Goal: Information Seeking & Learning: Learn about a topic

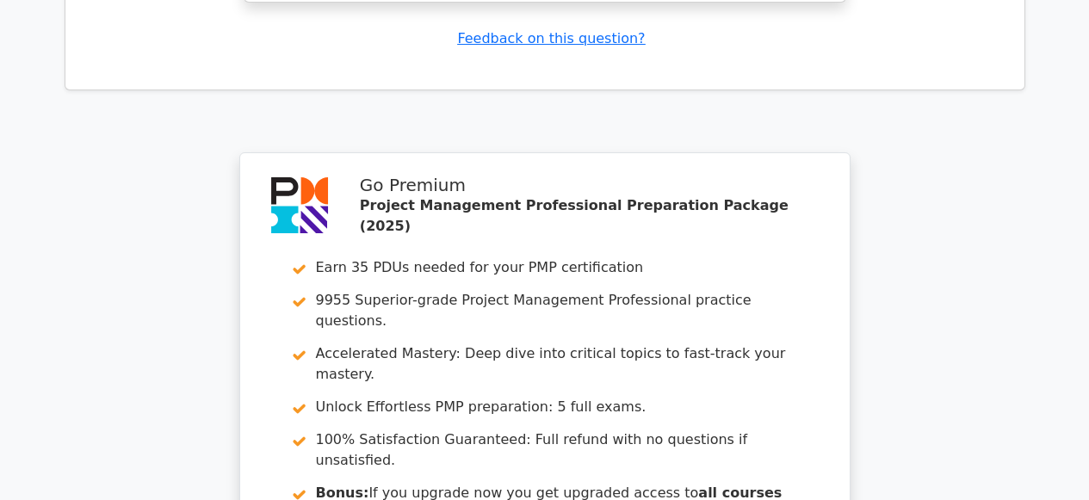
scroll to position [6159, 0]
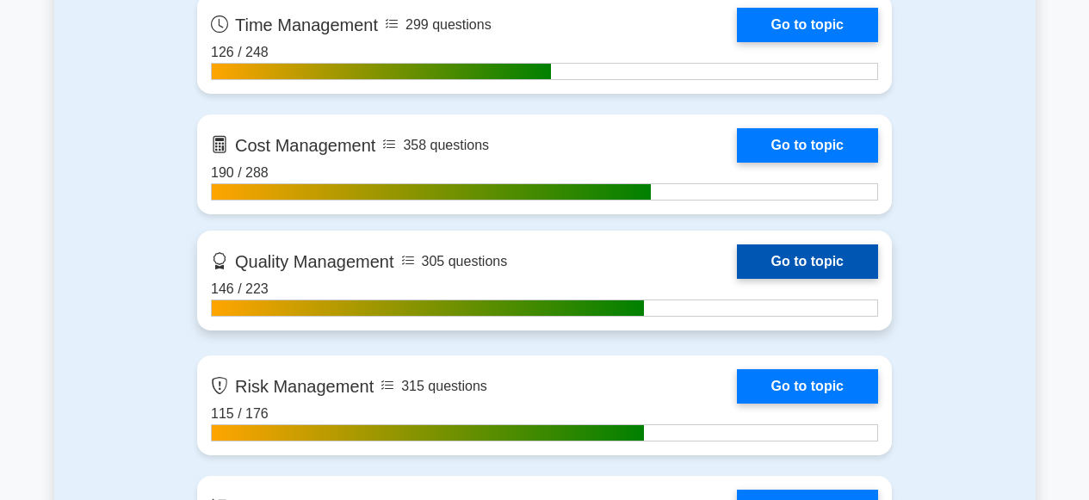
scroll to position [1394, 0]
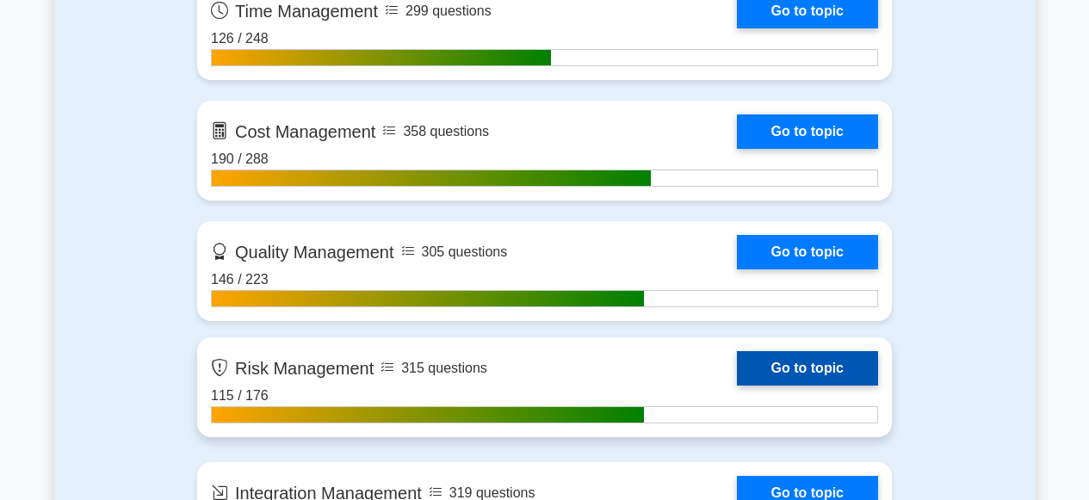
click at [805, 369] on link "Go to topic" at bounding box center [807, 368] width 141 height 34
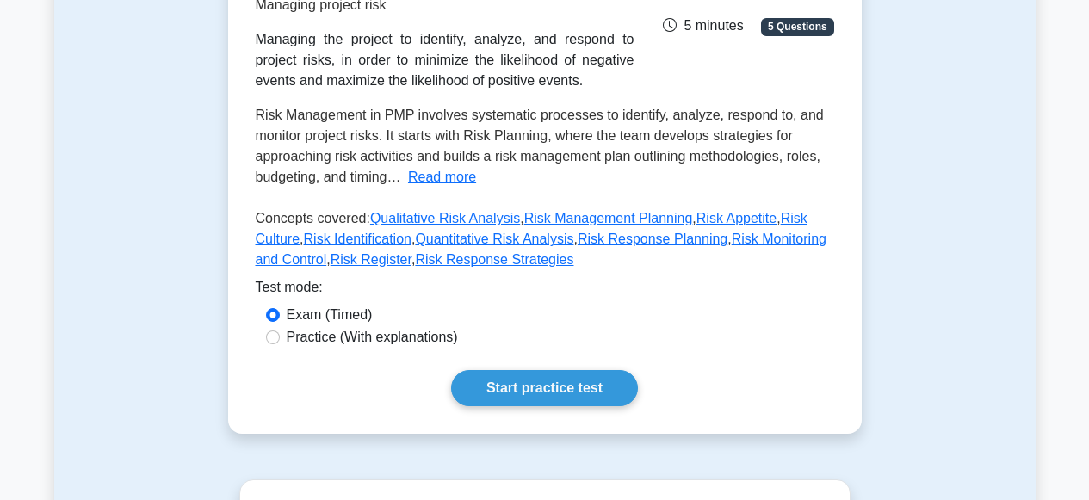
scroll to position [307, 0]
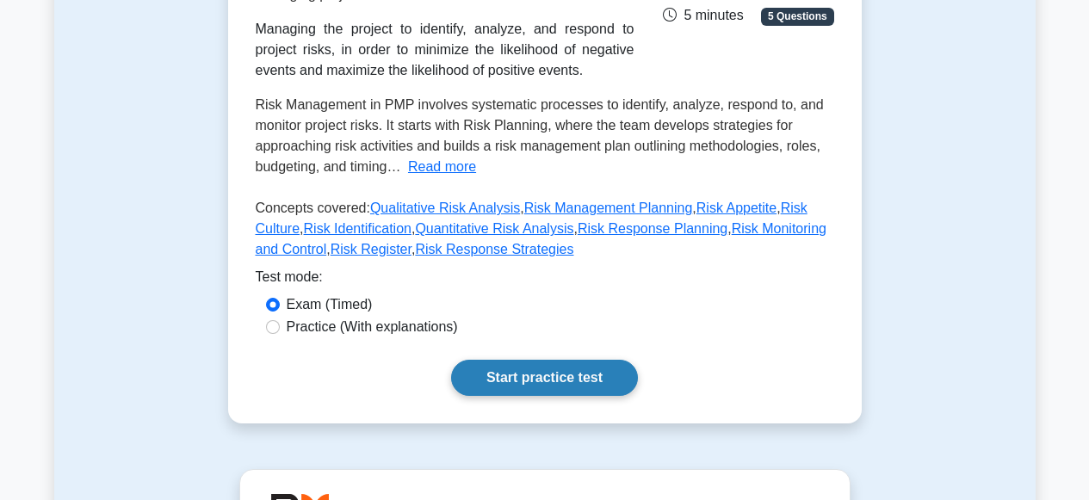
click at [567, 377] on link "Start practice test" at bounding box center [544, 378] width 187 height 36
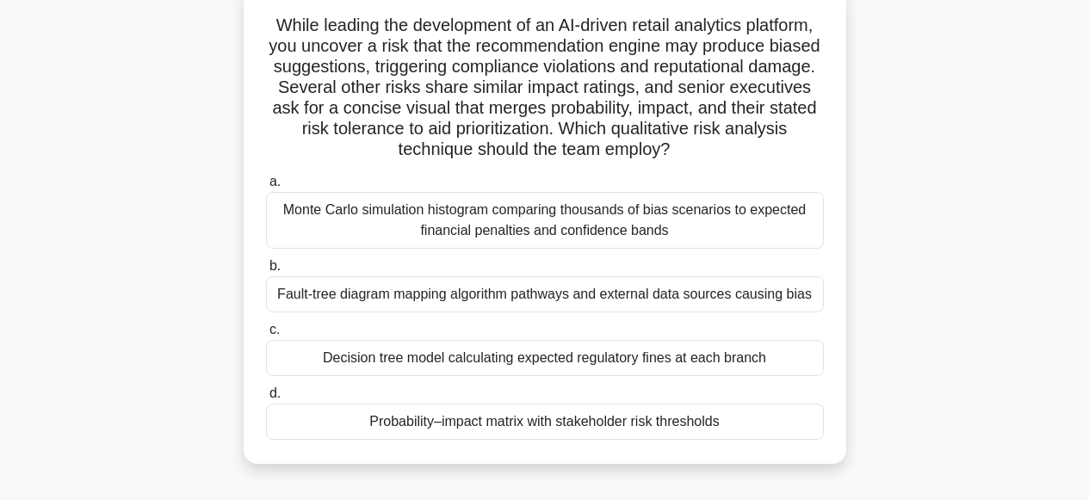
scroll to position [124, 0]
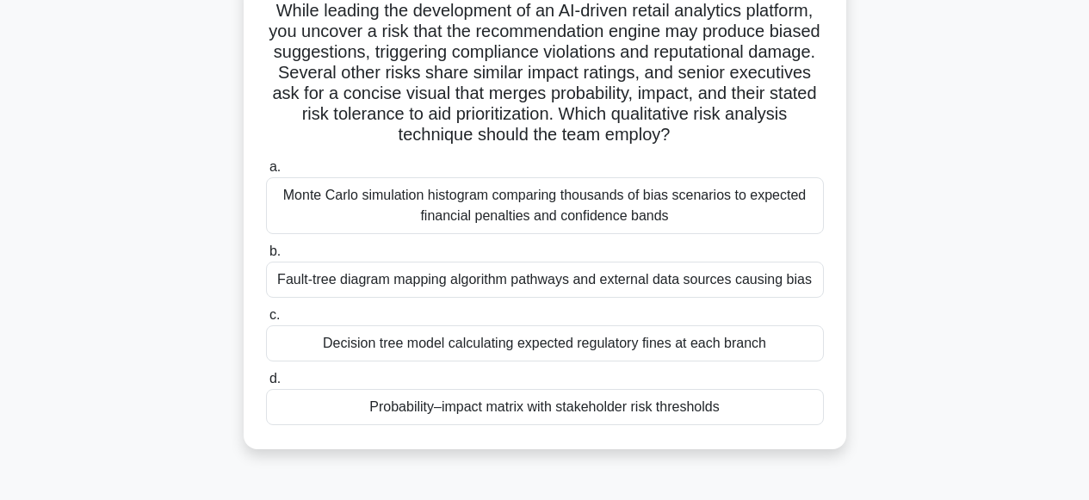
click at [493, 205] on div "Monte Carlo simulation histogram comparing thousands of bias scenarios to expec…" at bounding box center [545, 205] width 558 height 57
click at [266, 173] on input "a. Monte Carlo simulation histogram comparing thousands of bias scenarios to ex…" at bounding box center [266, 167] width 0 height 11
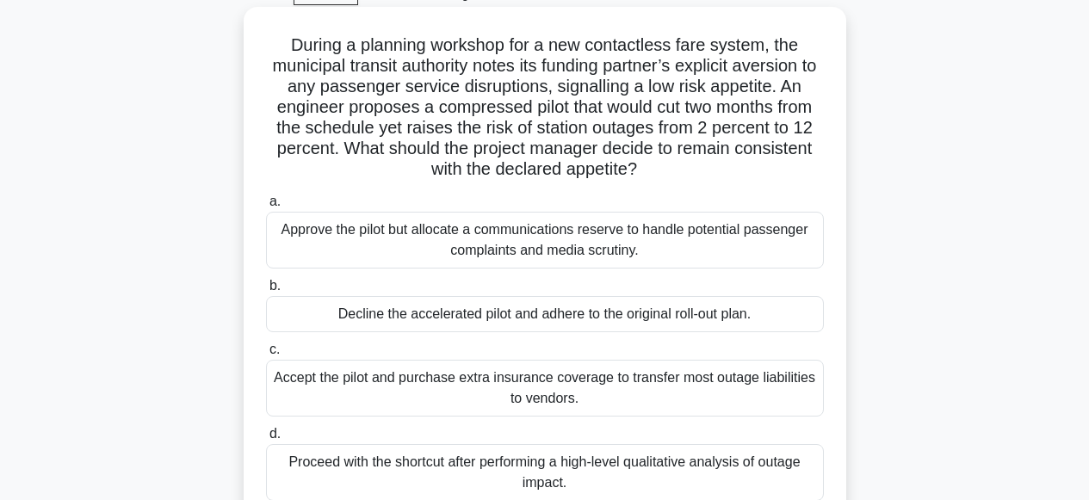
scroll to position [89, 0]
click at [532, 233] on div "Approve the pilot but allocate a communications reserve to handle potential pas…" at bounding box center [545, 241] width 558 height 57
click at [266, 208] on input "a. Approve the pilot but allocate a communications reserve to handle potential …" at bounding box center [266, 202] width 0 height 11
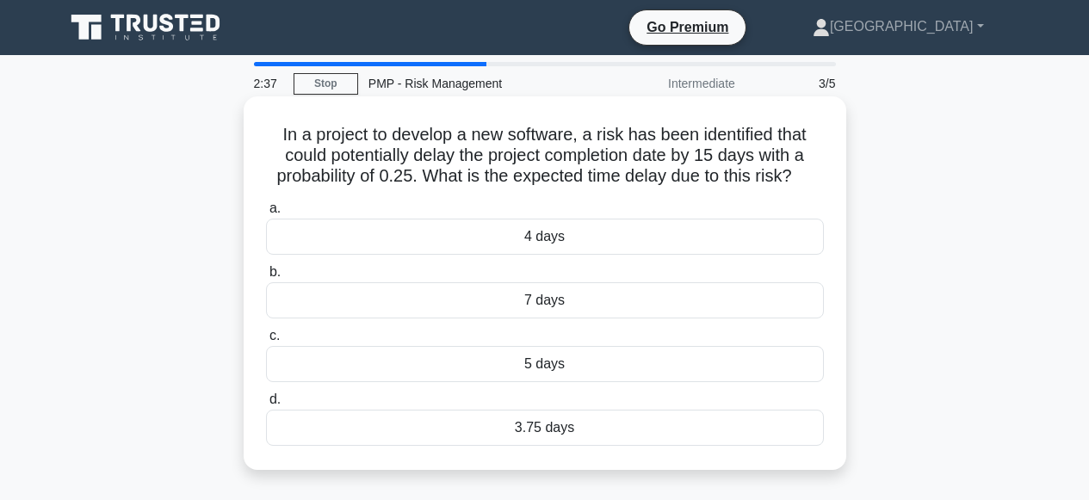
scroll to position [0, 0]
click at [525, 427] on div "3.75 days" at bounding box center [545, 428] width 558 height 36
click at [266, 405] on input "d. 3.75 days" at bounding box center [266, 399] width 0 height 11
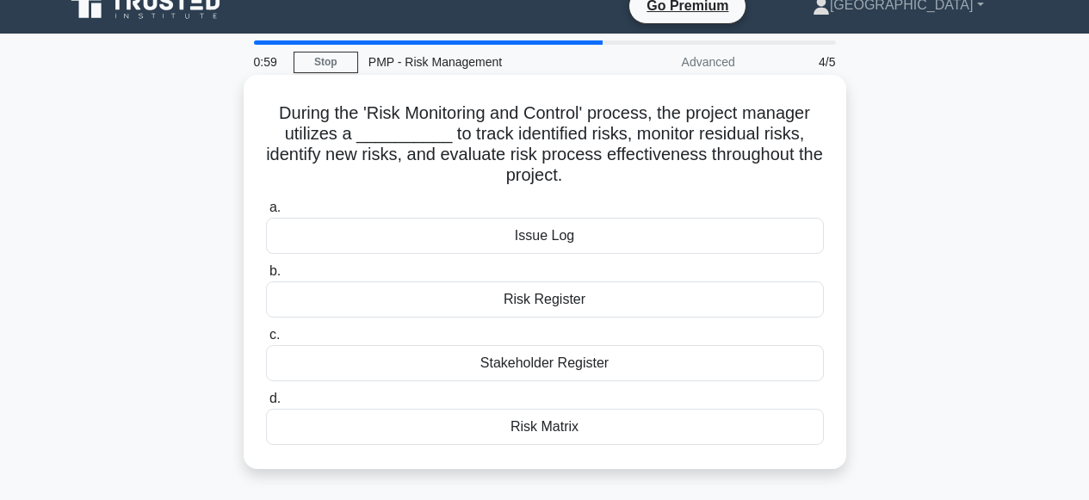
scroll to position [22, 0]
click at [537, 427] on div "Risk Matrix" at bounding box center [545, 426] width 558 height 36
click at [266, 404] on input "d. Risk Matrix" at bounding box center [266, 397] width 0 height 11
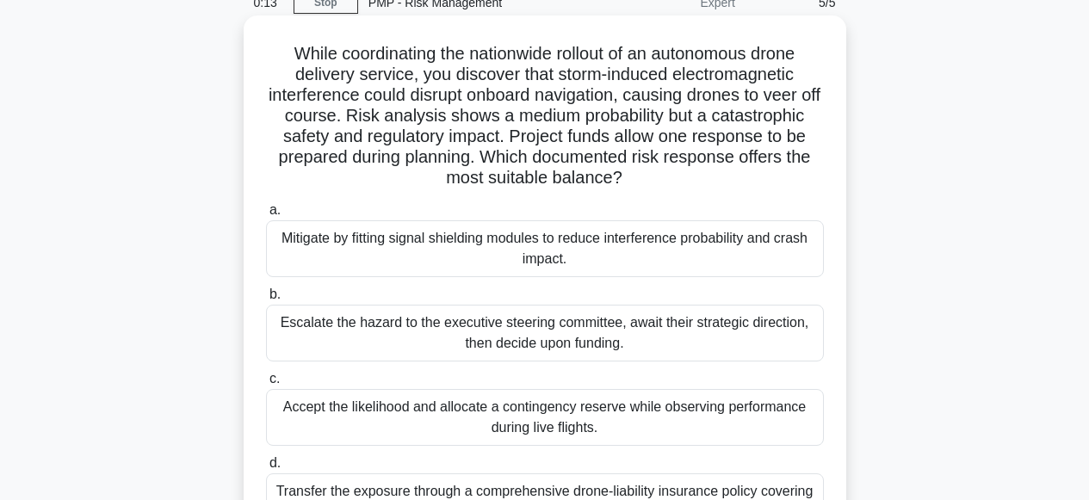
scroll to position [83, 0]
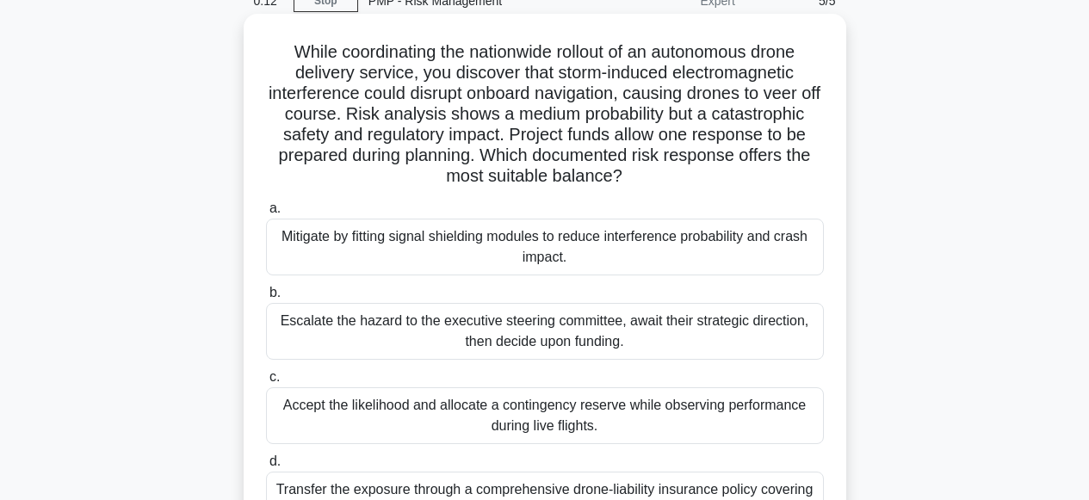
click at [519, 244] on div "Mitigate by fitting signal shielding modules to reduce interference probability…" at bounding box center [545, 247] width 558 height 57
click at [266, 214] on input "a. Mitigate by fitting signal shielding modules to reduce interference probabil…" at bounding box center [266, 208] width 0 height 11
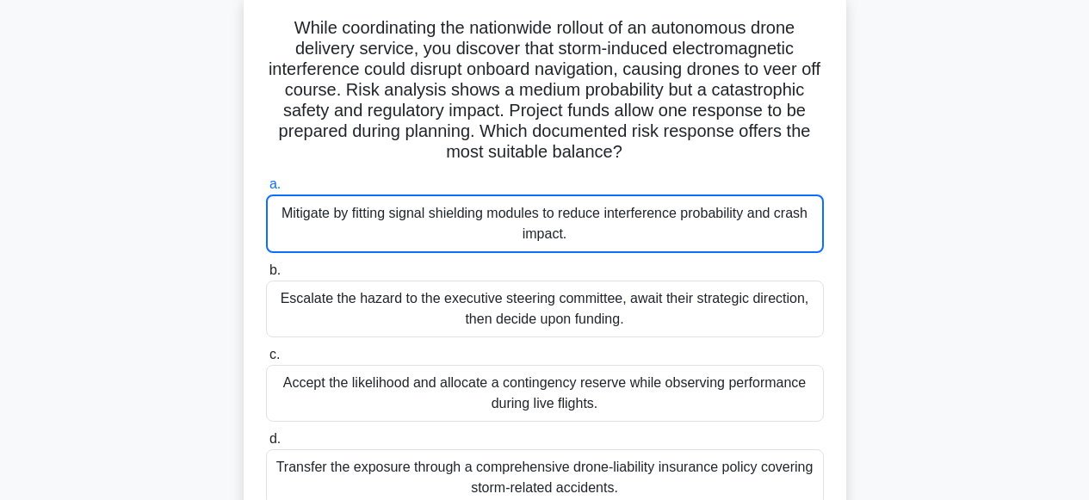
scroll to position [114, 0]
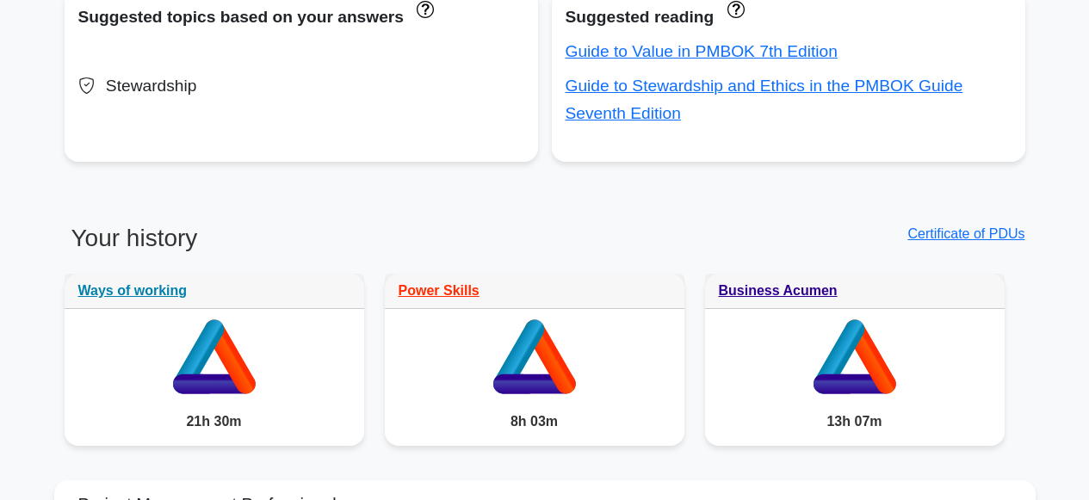
scroll to position [1365, 0]
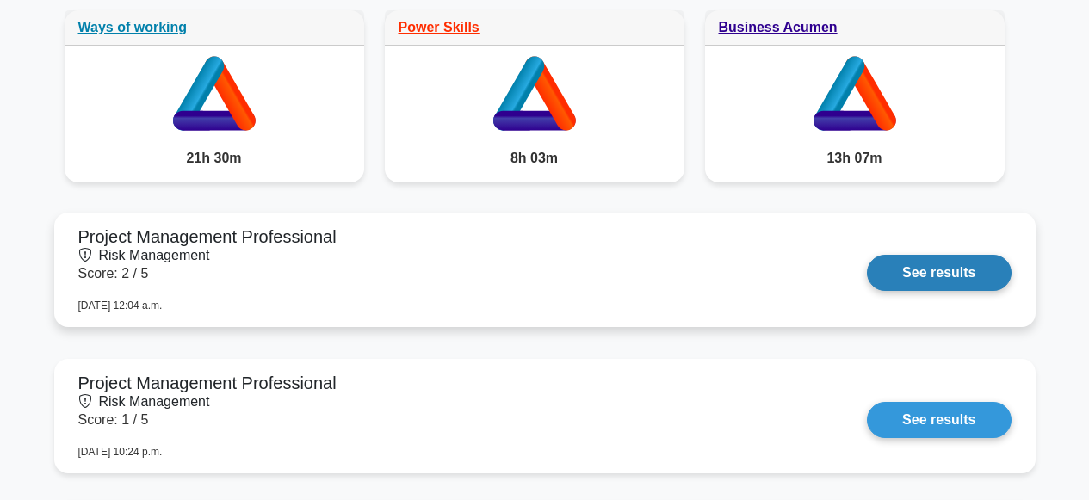
click at [953, 271] on link "See results" at bounding box center [939, 273] width 144 height 36
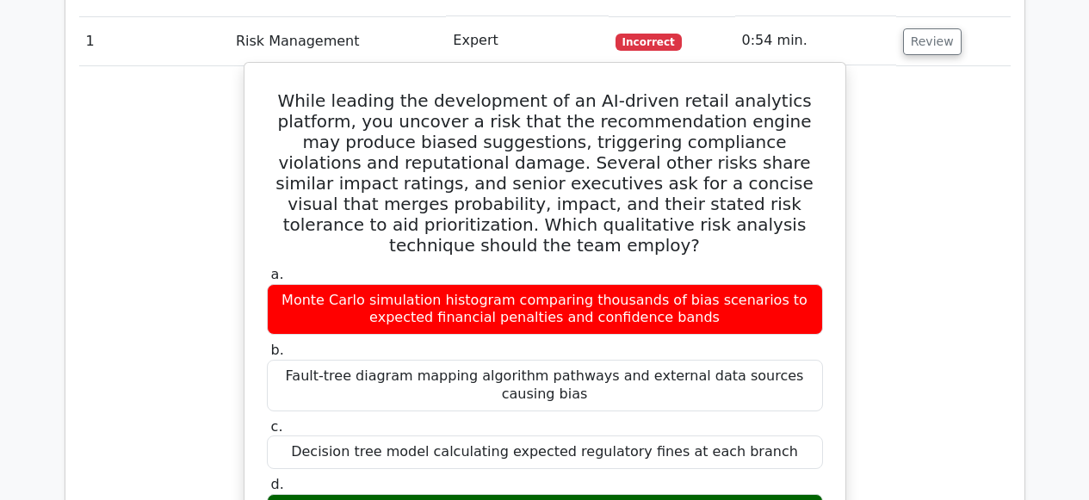
scroll to position [775, 0]
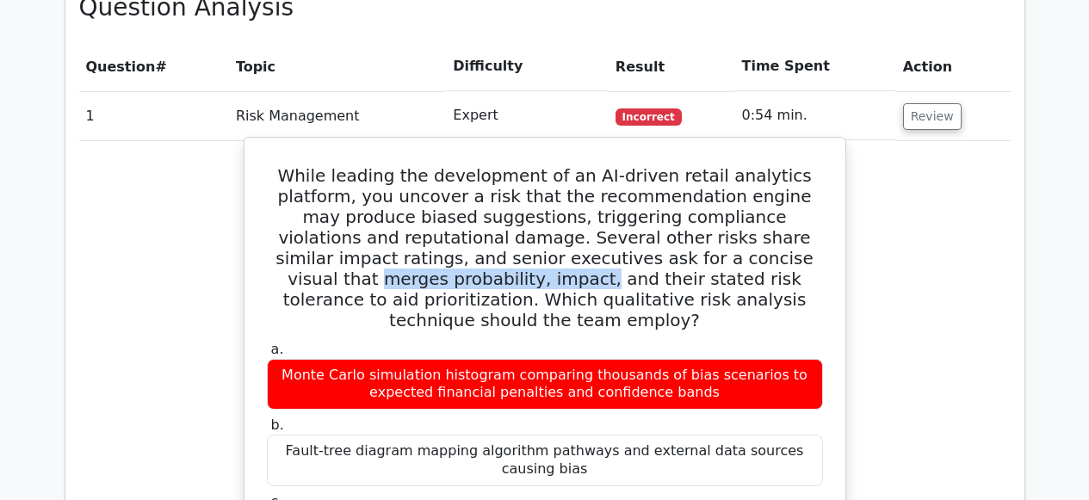
drag, startPoint x: 487, startPoint y: 259, endPoint x: 694, endPoint y: 266, distance: 206.7
click at [694, 266] on h5 "While leading the development of an AI-driven retail analytics platform, you un…" at bounding box center [544, 247] width 559 height 165
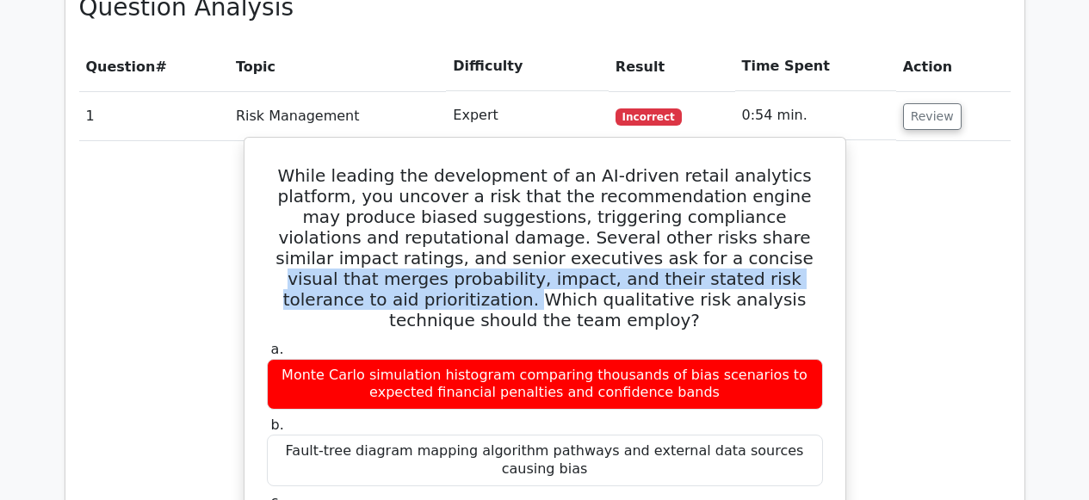
drag, startPoint x: 403, startPoint y: 256, endPoint x: 561, endPoint y: 275, distance: 159.4
click at [561, 275] on h5 "While leading the development of an AI-driven retail analytics platform, you un…" at bounding box center [544, 247] width 559 height 165
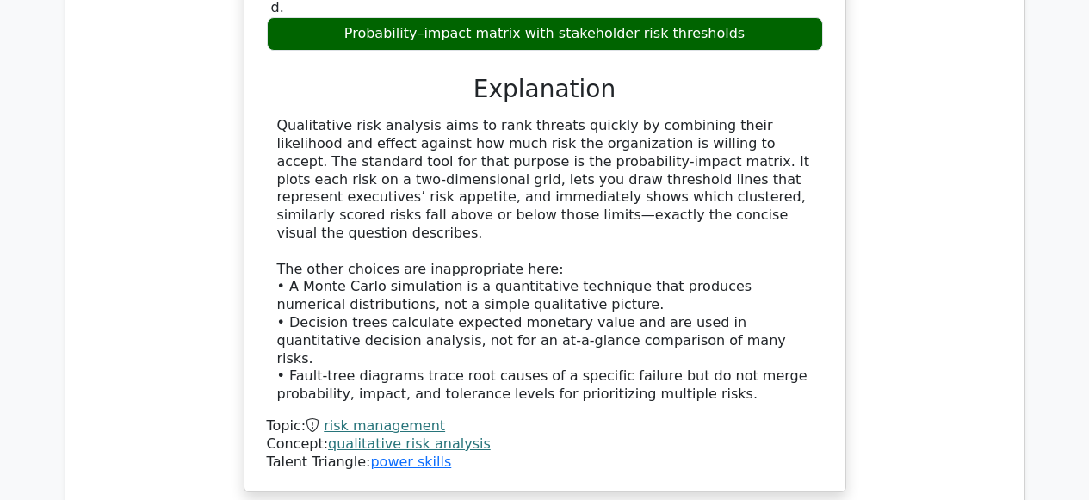
scroll to position [1596, 0]
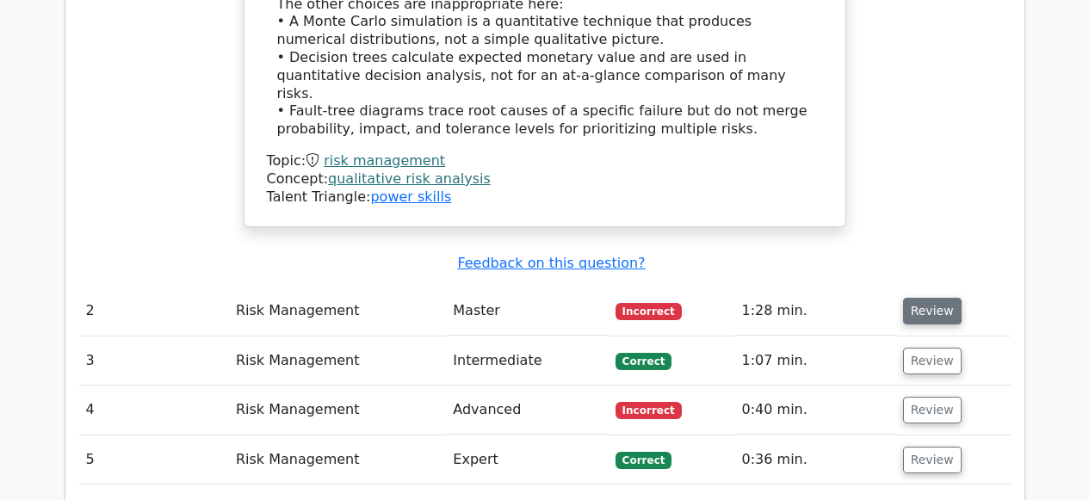
click at [911, 298] on button "Review" at bounding box center [932, 311] width 59 height 27
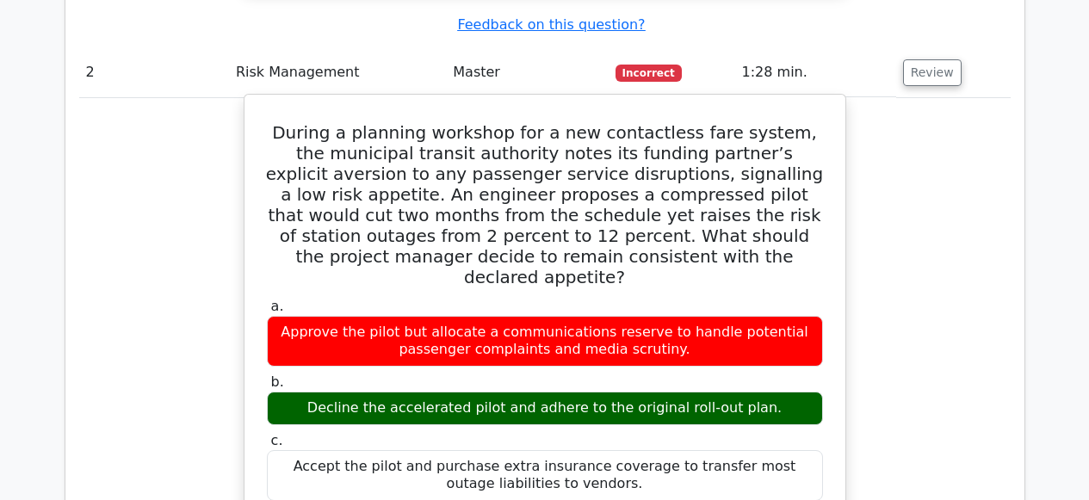
scroll to position [1836, 0]
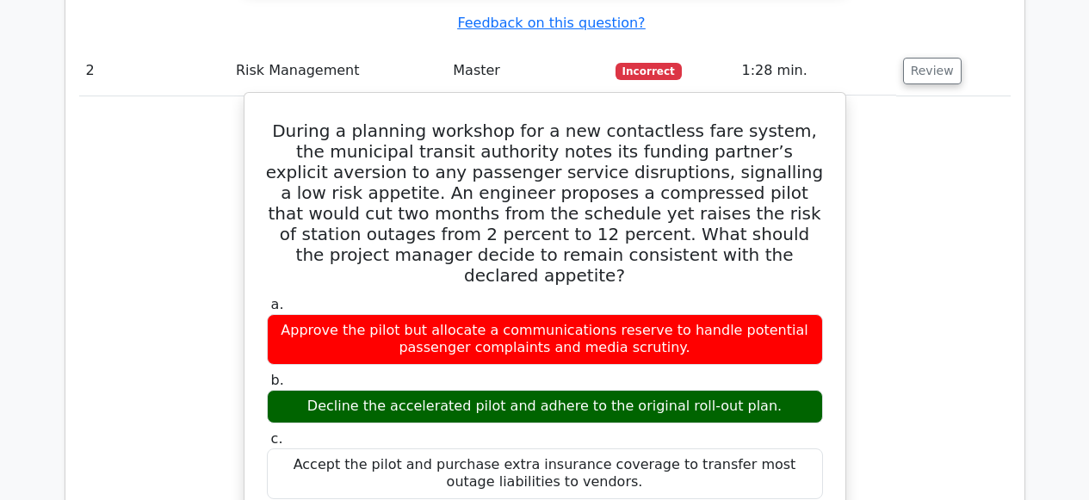
click at [658, 120] on h5 "During a planning workshop for a new contactless fare system, the municipal tra…" at bounding box center [544, 202] width 559 height 165
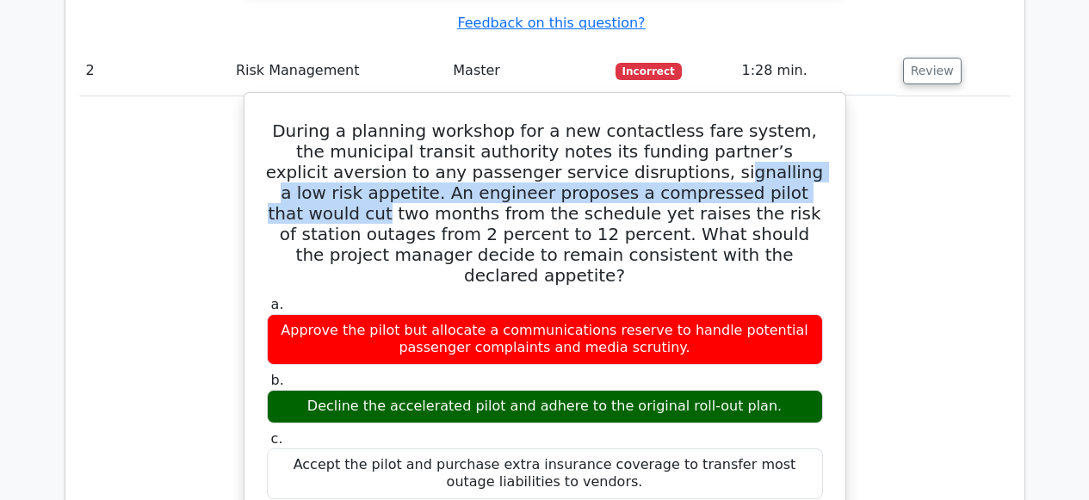
drag, startPoint x: 572, startPoint y: 108, endPoint x: 681, endPoint y: 128, distance: 111.1
click at [681, 128] on h5 "During a planning workshop for a new contactless fare system, the municipal tra…" at bounding box center [544, 202] width 559 height 165
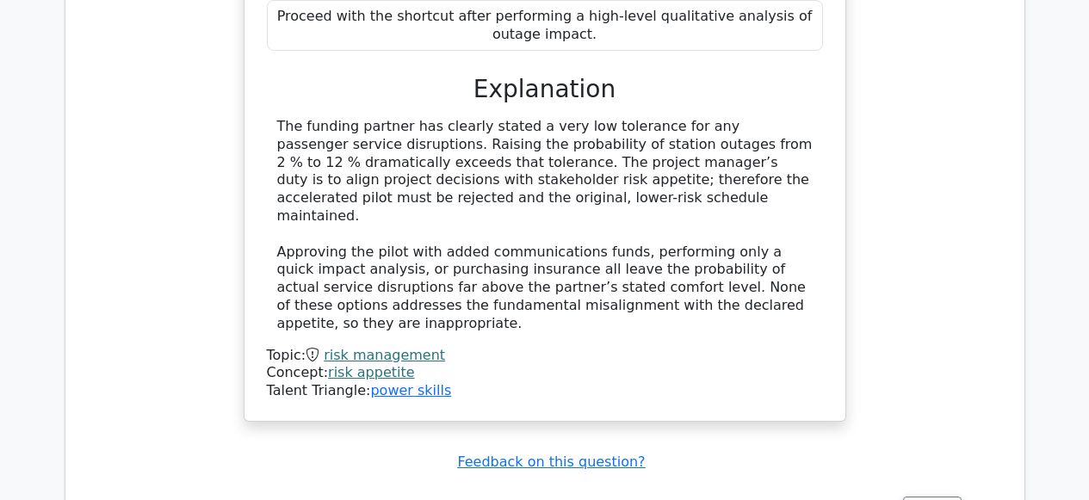
scroll to position [2567, 0]
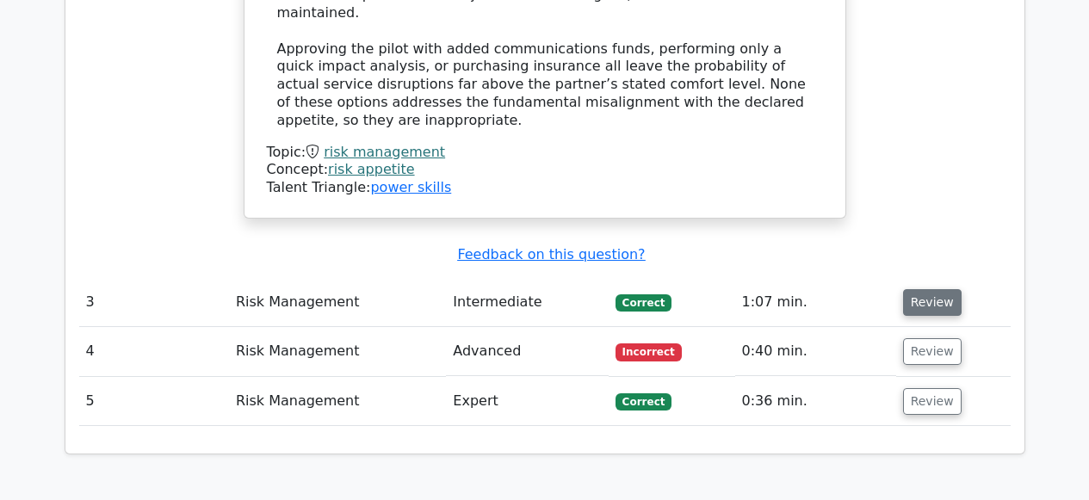
click at [915, 289] on button "Review" at bounding box center [932, 302] width 59 height 27
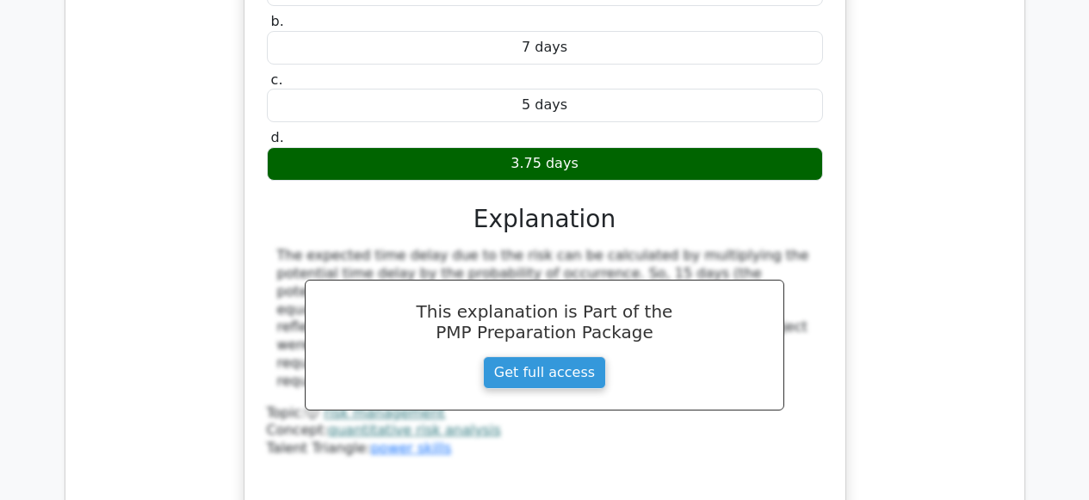
scroll to position [3185, 0]
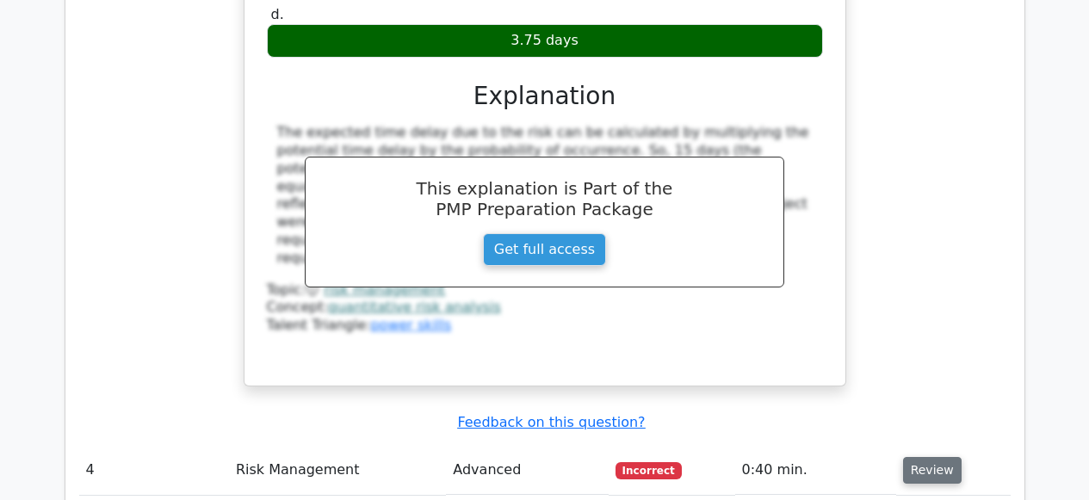
click at [920, 457] on button "Review" at bounding box center [932, 470] width 59 height 27
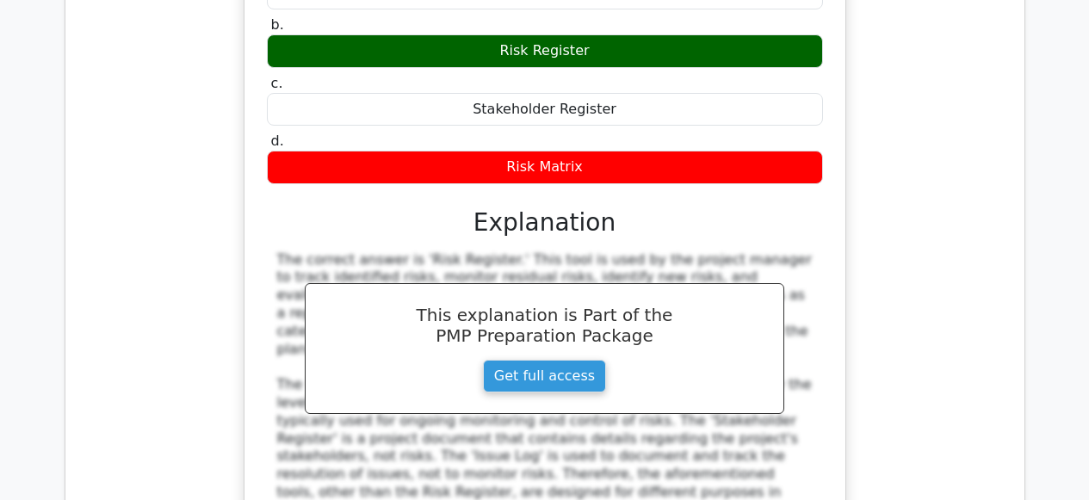
scroll to position [4036, 0]
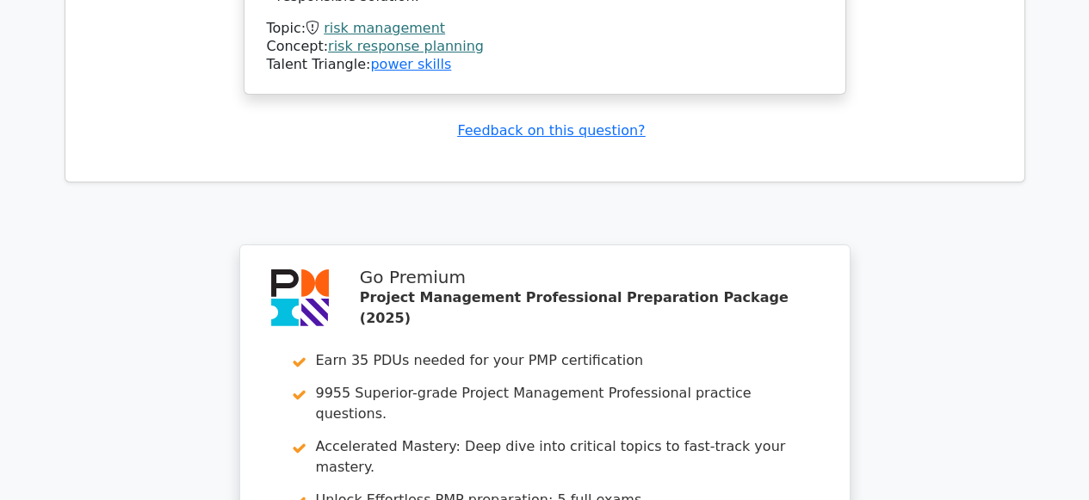
scroll to position [5710, 0]
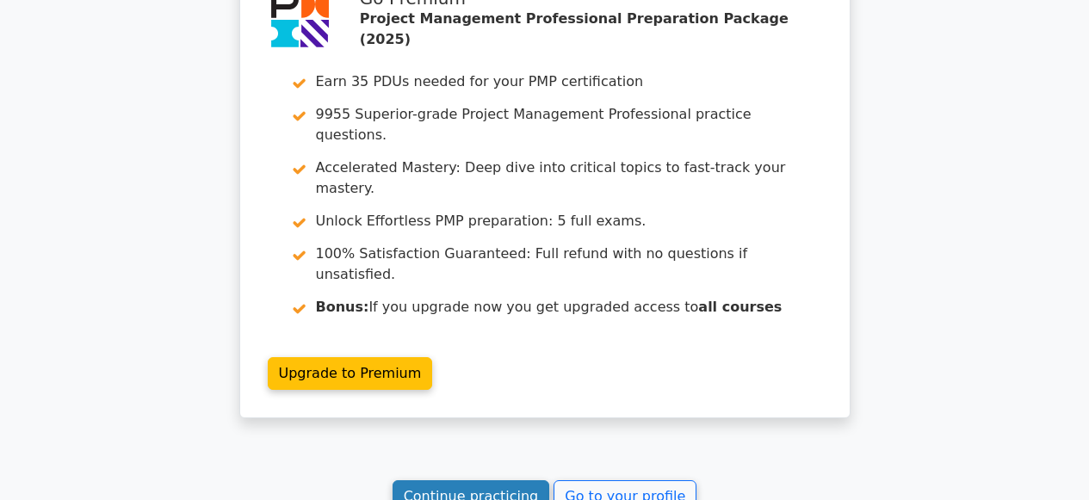
click at [438, 480] on link "Continue practicing" at bounding box center [471, 496] width 158 height 33
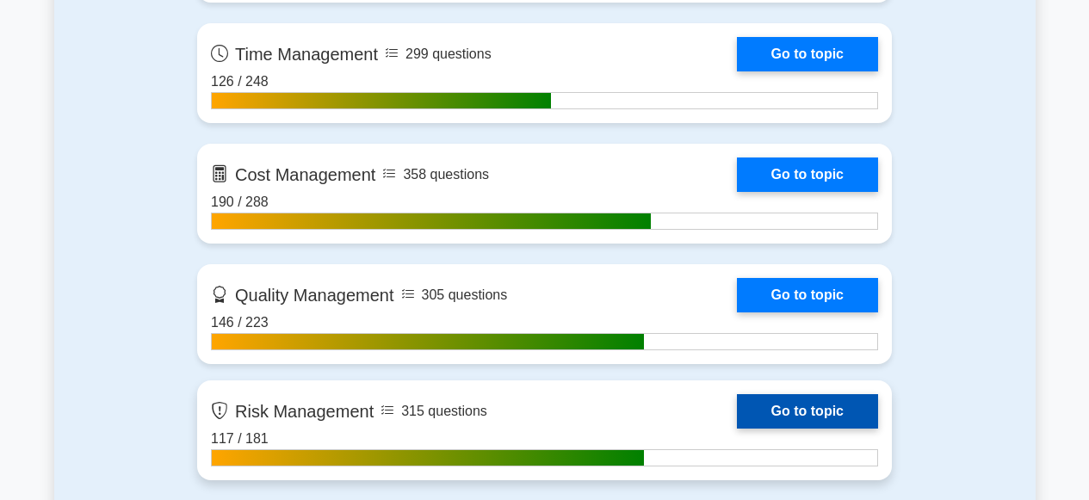
scroll to position [1498, 0]
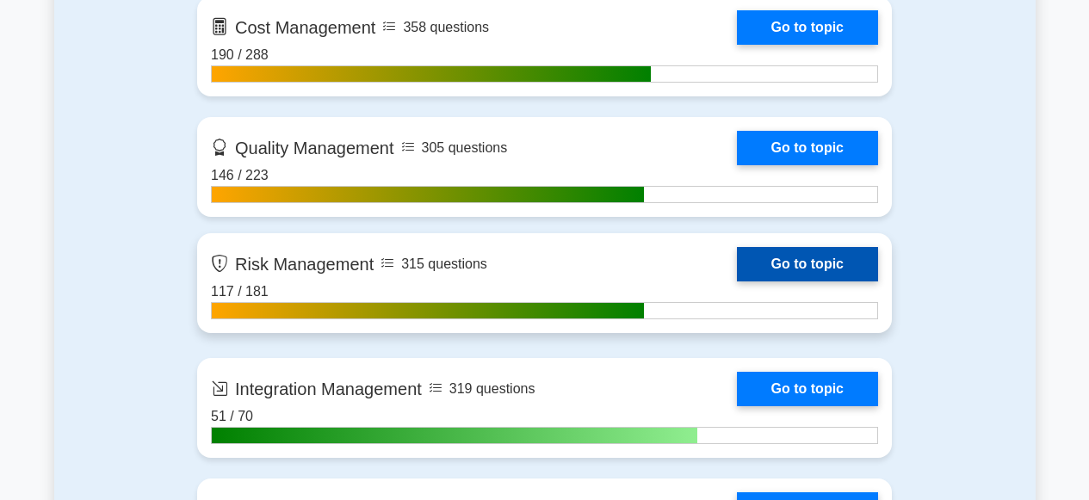
click at [783, 260] on link "Go to topic" at bounding box center [807, 264] width 141 height 34
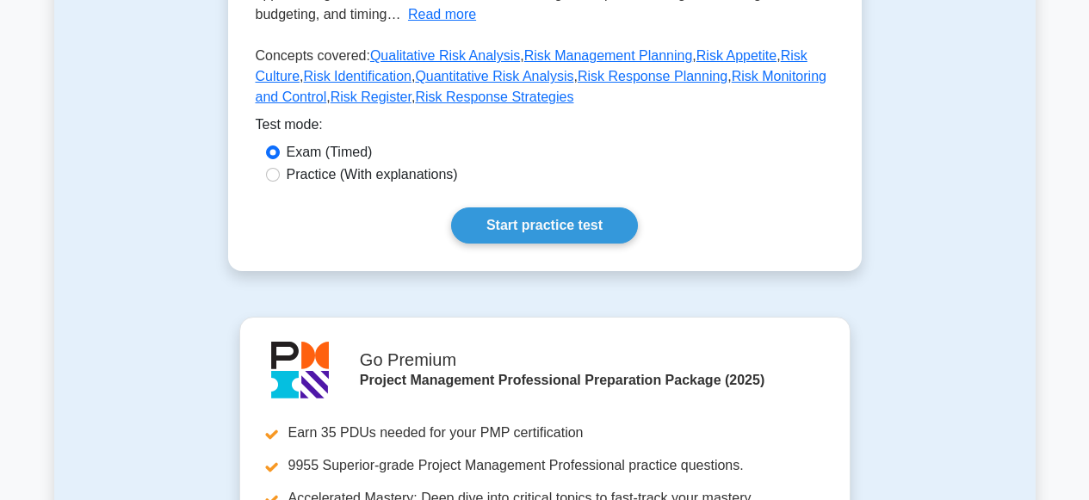
scroll to position [461, 0]
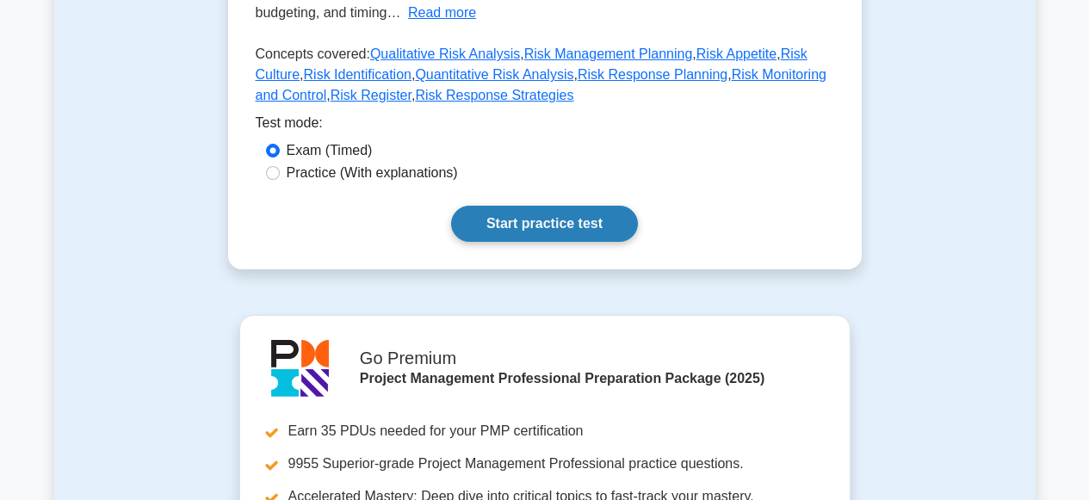
click at [593, 226] on link "Start practice test" at bounding box center [544, 224] width 187 height 36
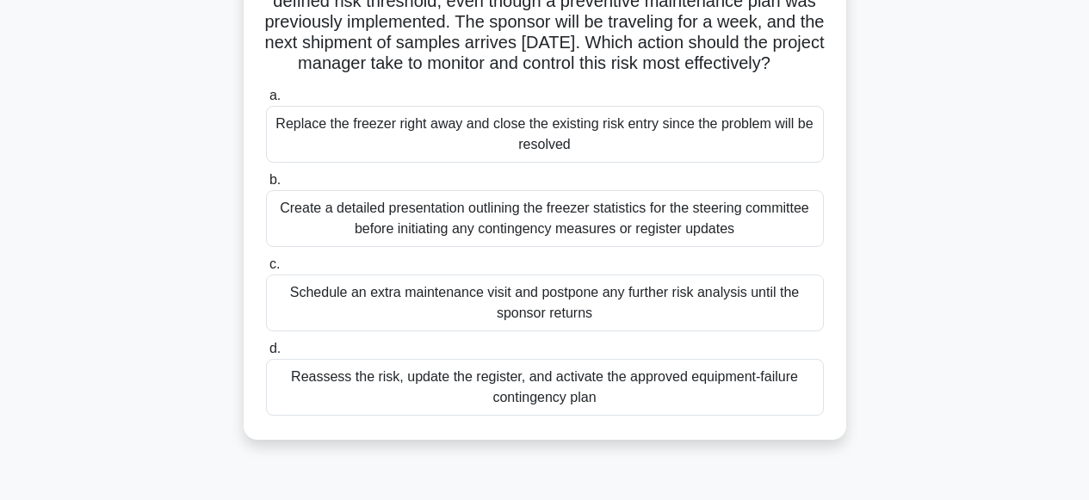
scroll to position [185, 0]
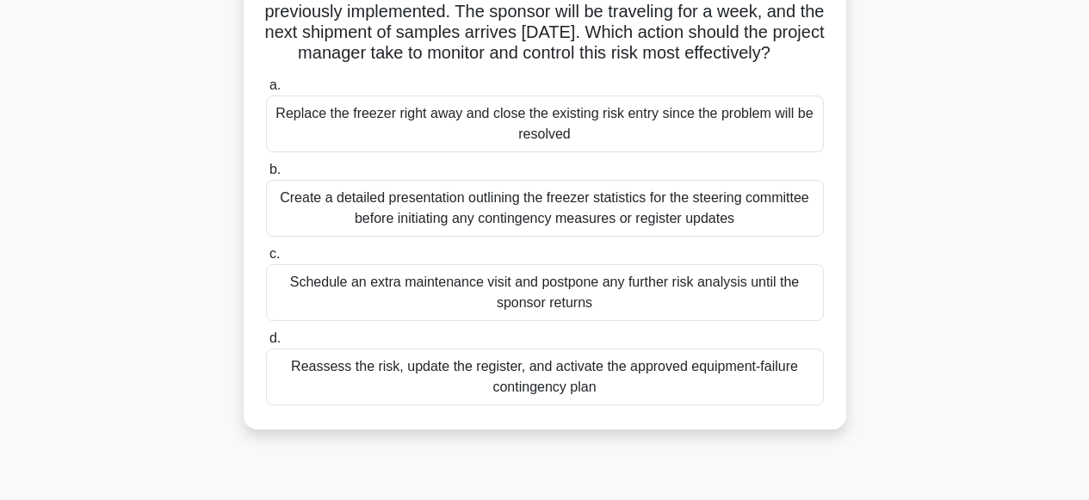
click at [508, 402] on div "Reassess the risk, update the register, and activate the approved equipment-fai…" at bounding box center [545, 377] width 558 height 57
click at [266, 344] on input "d. Reassess the risk, update the register, and activate the approved equipment-…" at bounding box center [266, 338] width 0 height 11
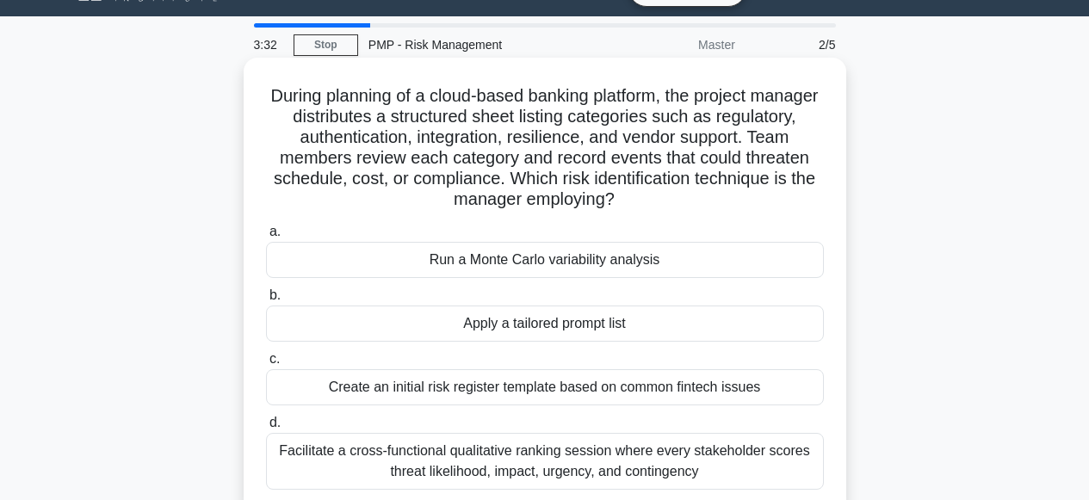
scroll to position [90, 0]
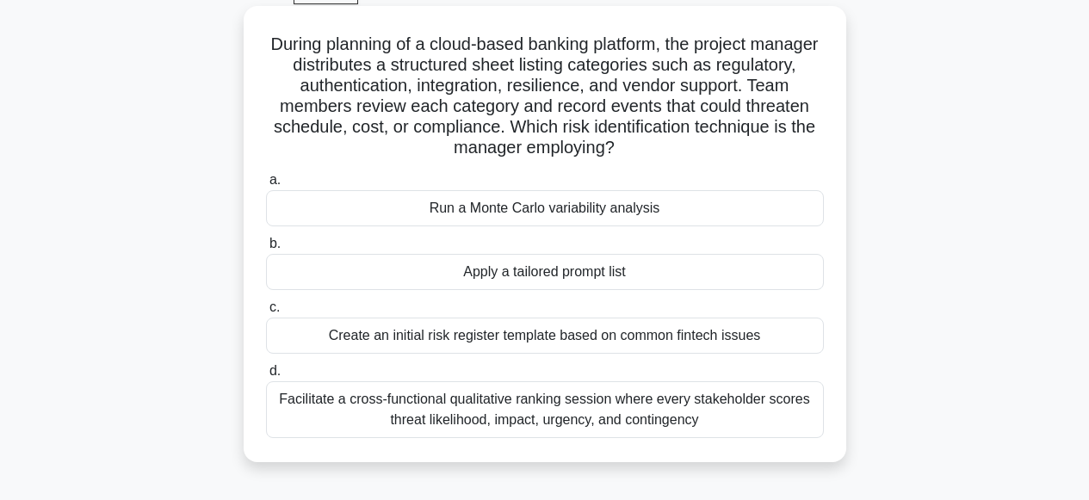
click at [516, 337] on div "Create an initial risk register template based on common fintech issues" at bounding box center [545, 336] width 558 height 36
click at [266, 313] on input "c. Create an initial risk register template based on common fintech issues" at bounding box center [266, 307] width 0 height 11
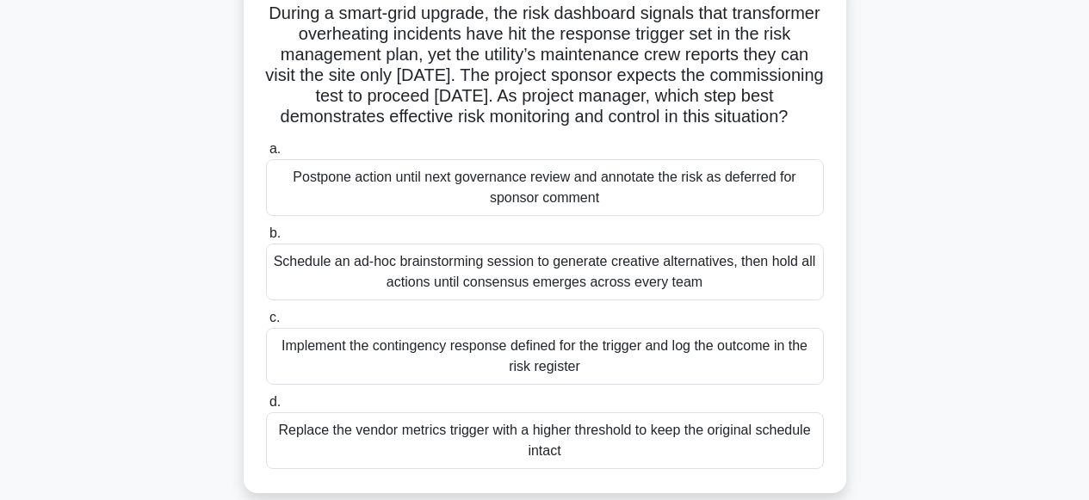
scroll to position [219, 0]
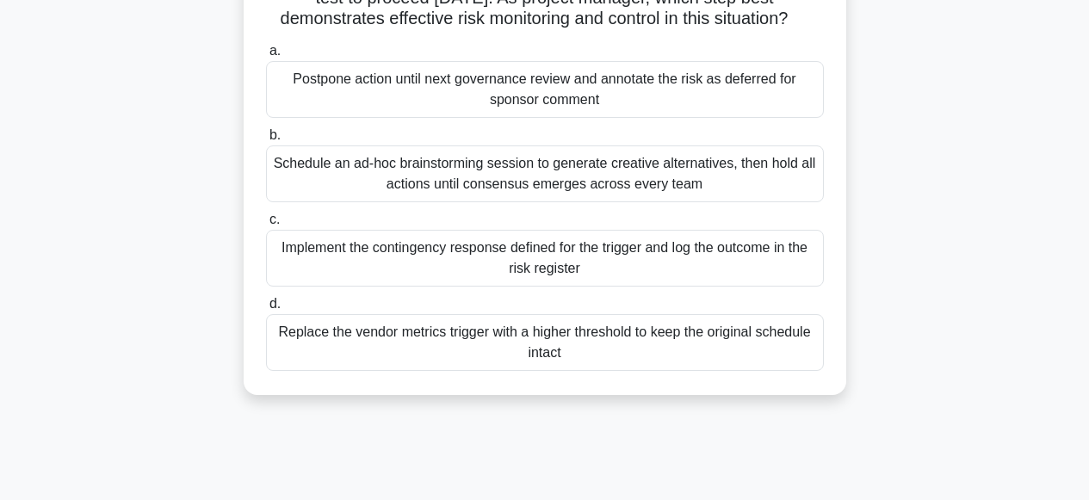
click at [482, 281] on div "Implement the contingency response defined for the trigger and log the outcome …" at bounding box center [545, 258] width 558 height 57
click at [266, 226] on input "c. Implement the contingency response defined for the trigger and log the outco…" at bounding box center [266, 219] width 0 height 11
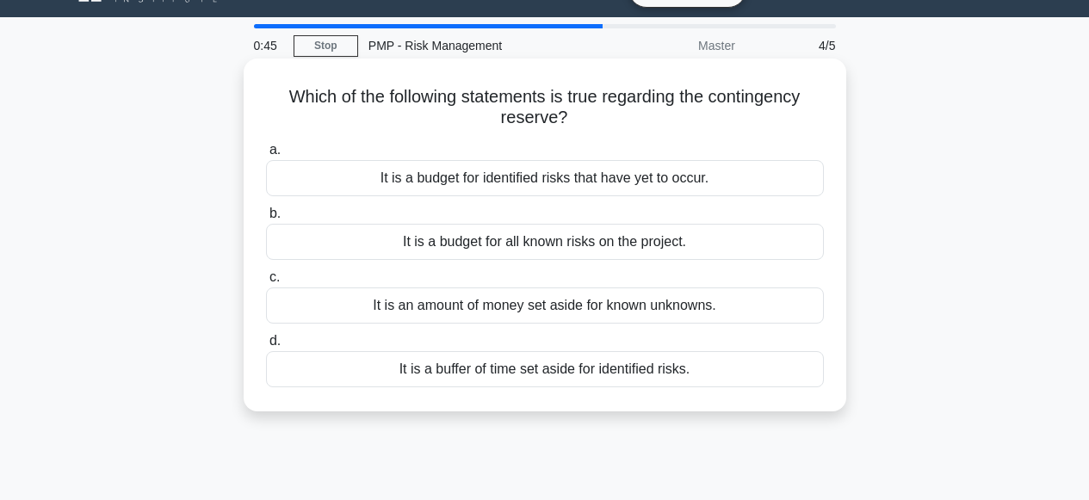
scroll to position [69, 0]
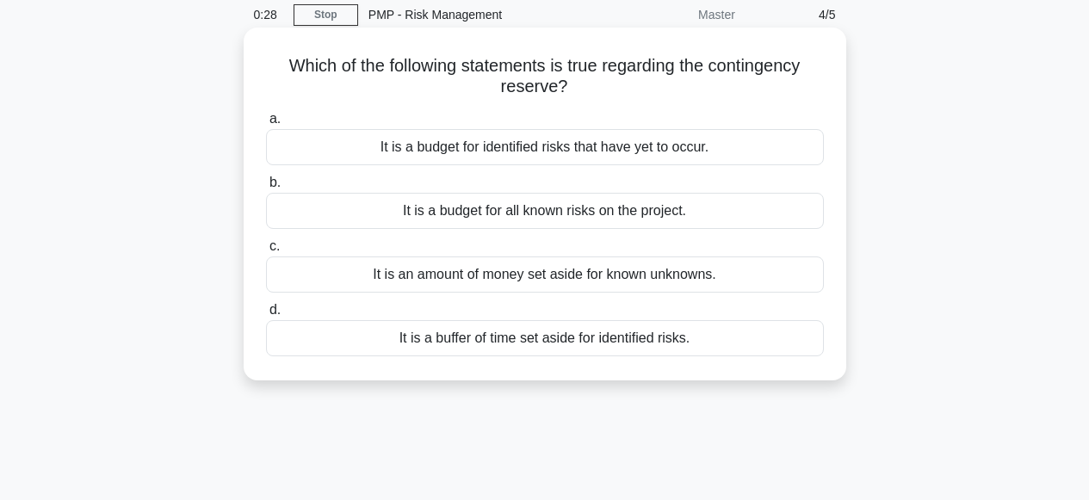
click at [515, 213] on div "It is a budget for all known risks on the project." at bounding box center [545, 211] width 558 height 36
click at [266, 188] on input "b. It is a budget for all known risks on the project." at bounding box center [266, 182] width 0 height 11
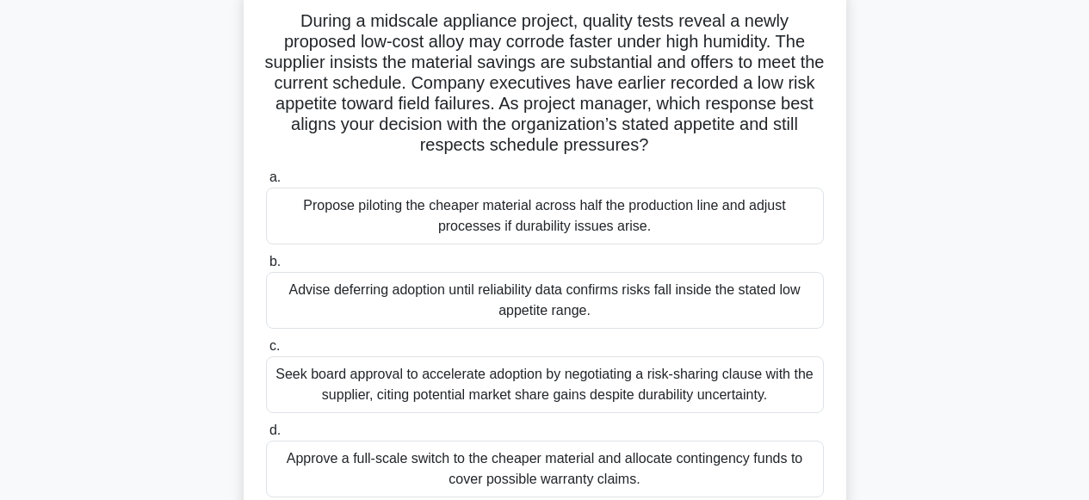
scroll to position [146, 0]
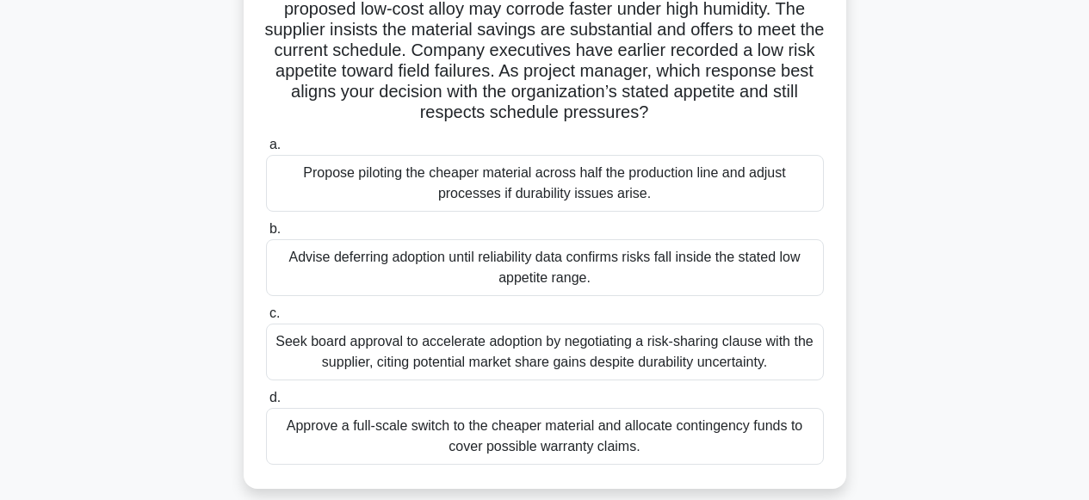
click at [548, 195] on div "Propose piloting the cheaper material across half the production line and adjus…" at bounding box center [545, 183] width 558 height 57
click at [266, 151] on input "a. Propose piloting the cheaper material across half the production line and ad…" at bounding box center [266, 144] width 0 height 11
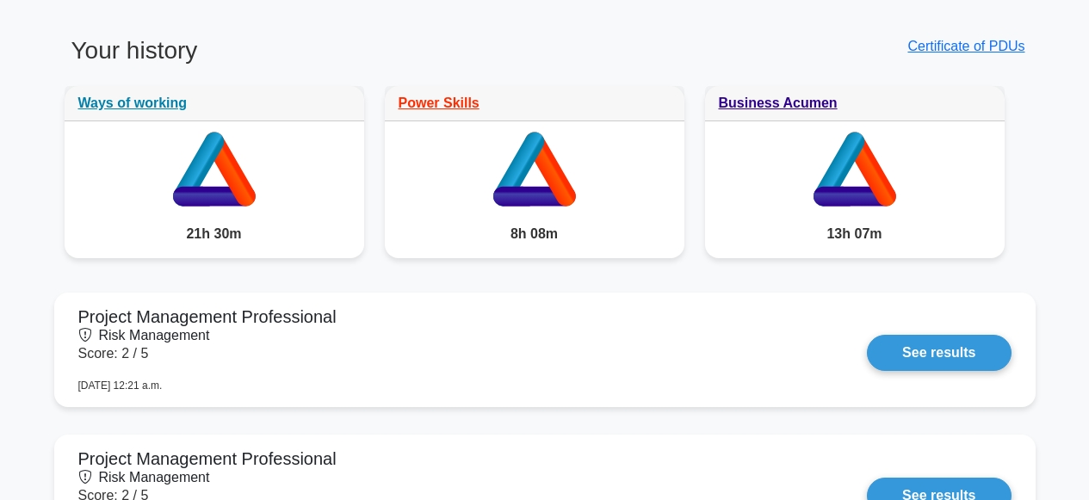
scroll to position [1384, 0]
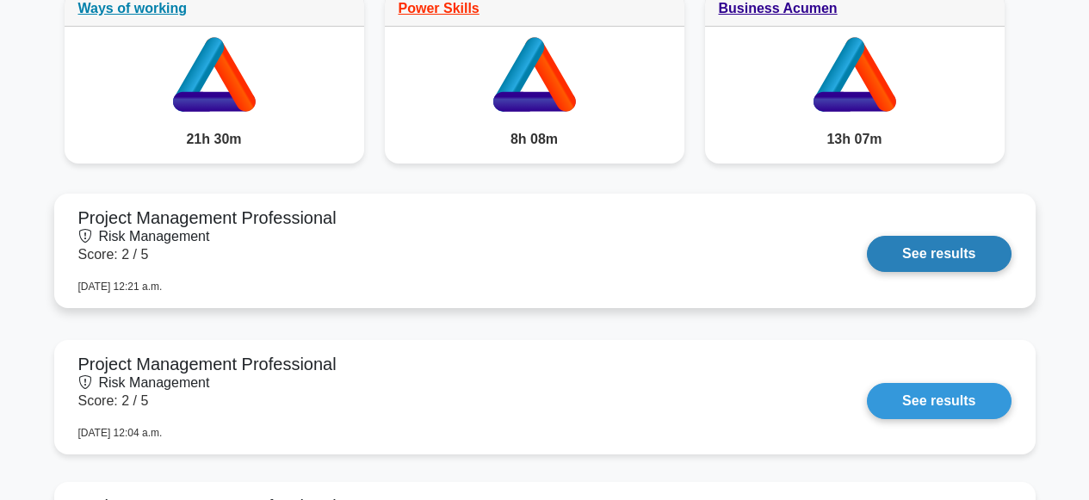
click at [937, 256] on link "See results" at bounding box center [939, 254] width 144 height 36
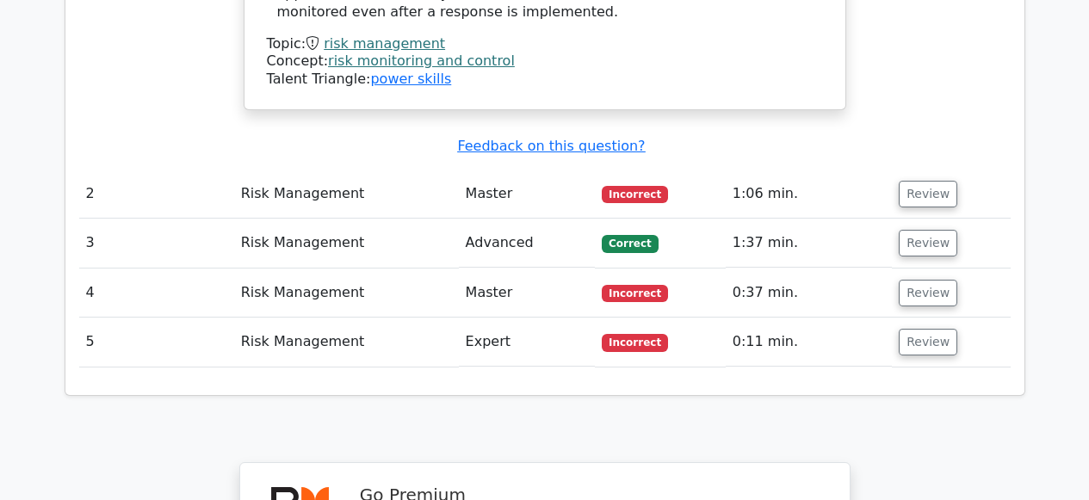
scroll to position [1756, 0]
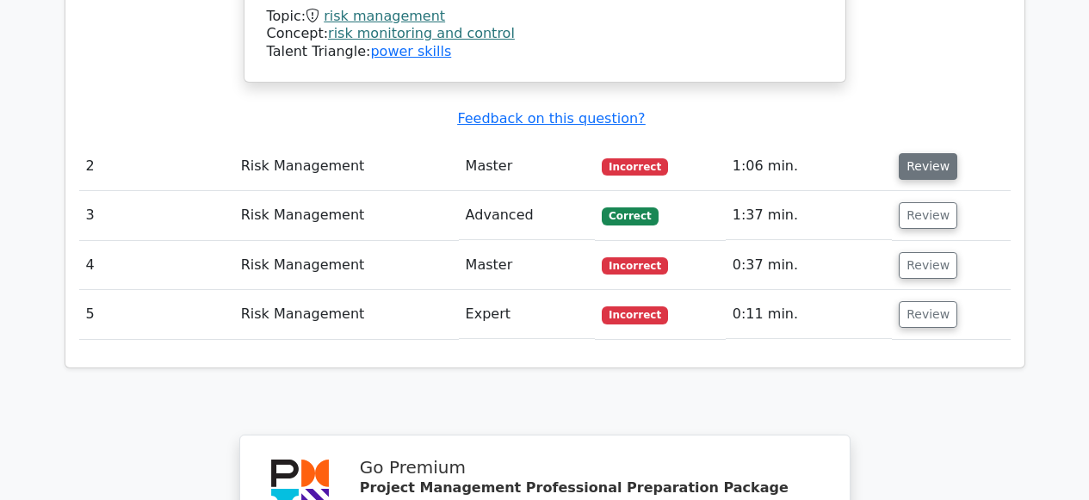
click at [918, 153] on button "Review" at bounding box center [928, 166] width 59 height 27
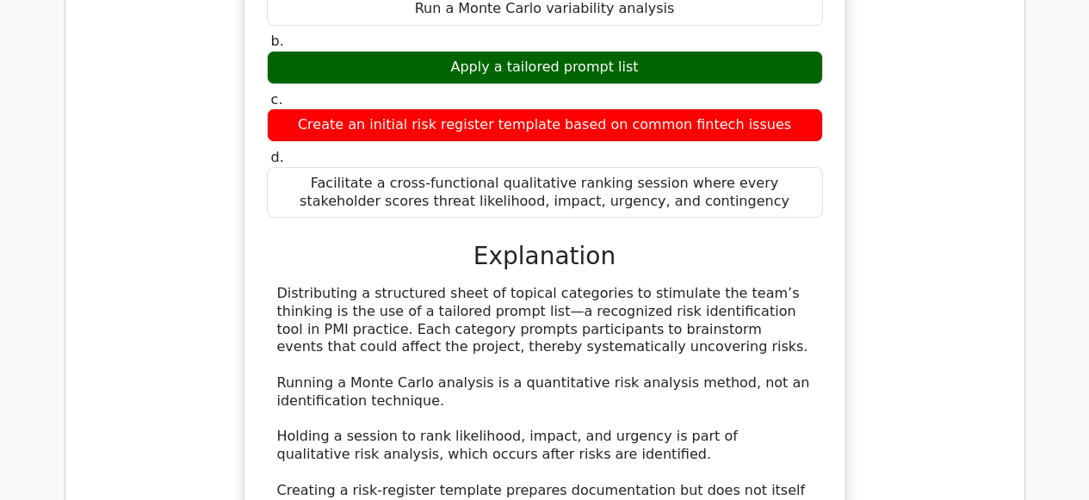
scroll to position [2224, 0]
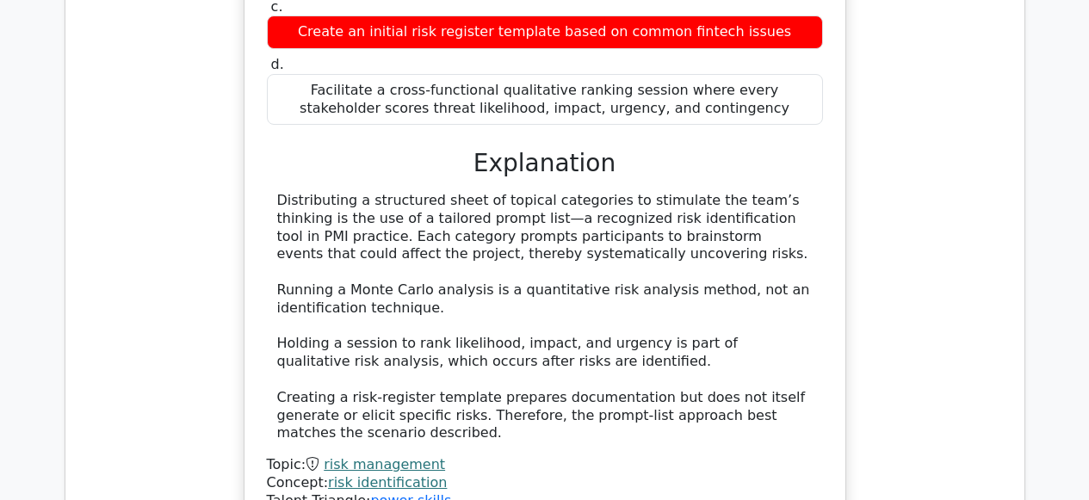
drag, startPoint x: 352, startPoint y: 199, endPoint x: 761, endPoint y: 229, distance: 409.9
click at [761, 229] on div "Distributing a structured sheet of topical categories to stimulate the team’s t…" at bounding box center [544, 317] width 535 height 250
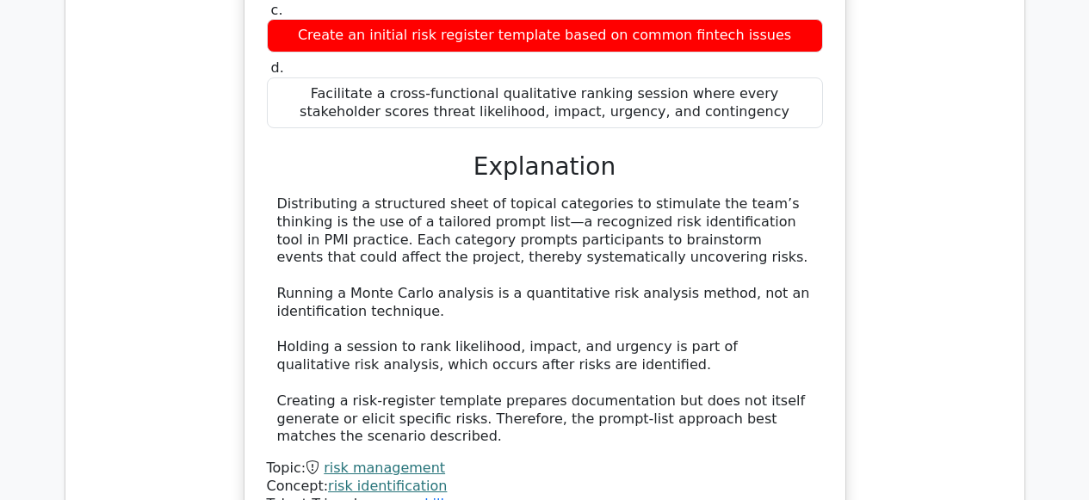
scroll to position [2221, 0]
click at [568, 255] on div "Distributing a structured sheet of topical categories to stimulate the team’s t…" at bounding box center [544, 320] width 535 height 250
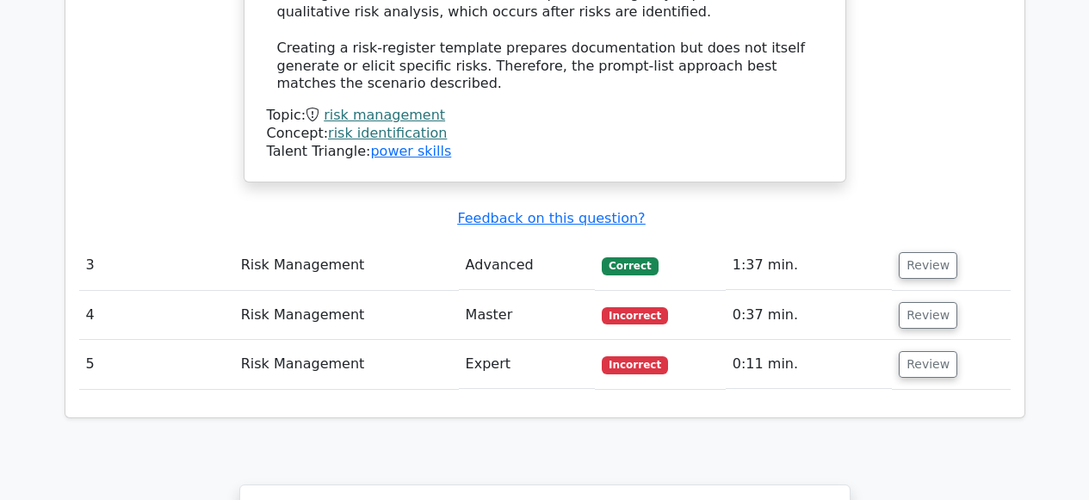
scroll to position [2589, 0]
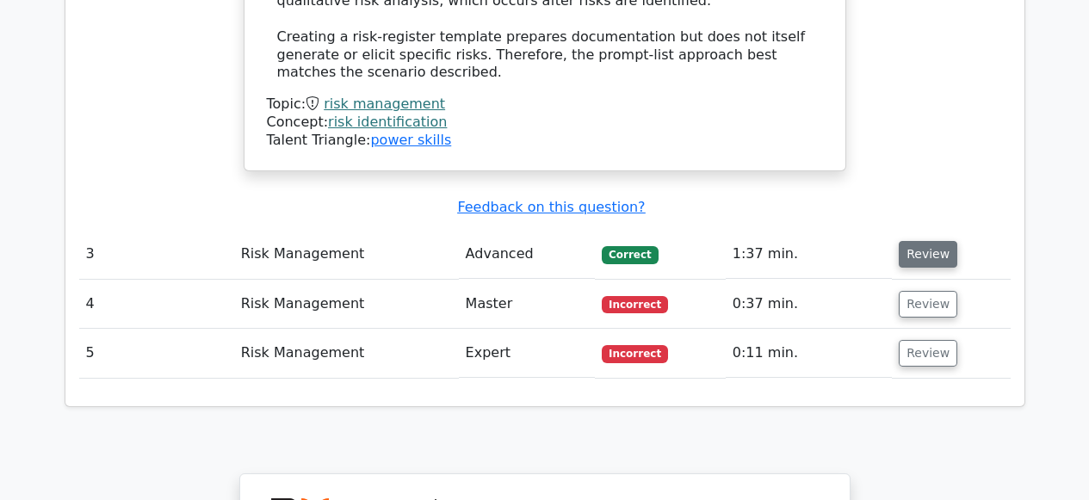
click at [918, 244] on button "Review" at bounding box center [928, 254] width 59 height 27
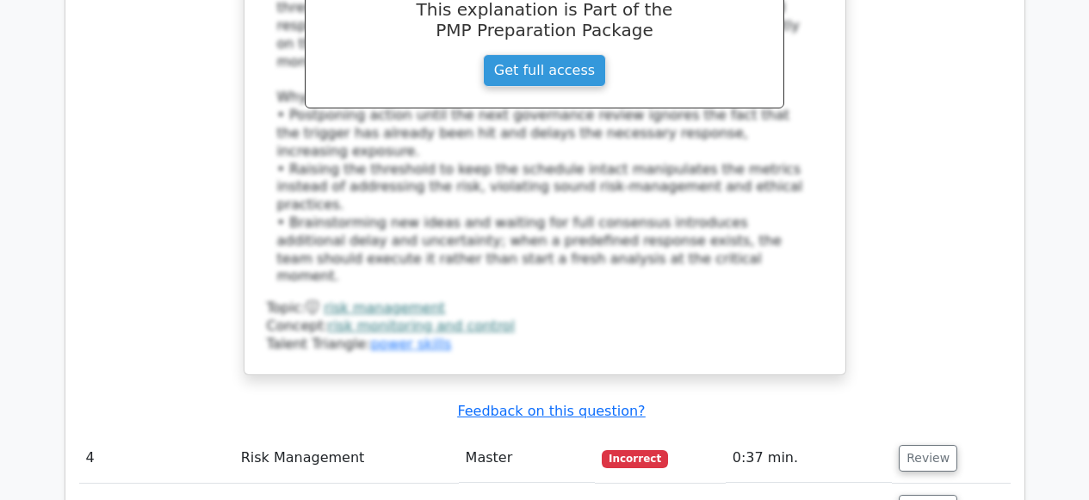
scroll to position [3471, 0]
click at [921, 444] on button "Review" at bounding box center [928, 457] width 59 height 27
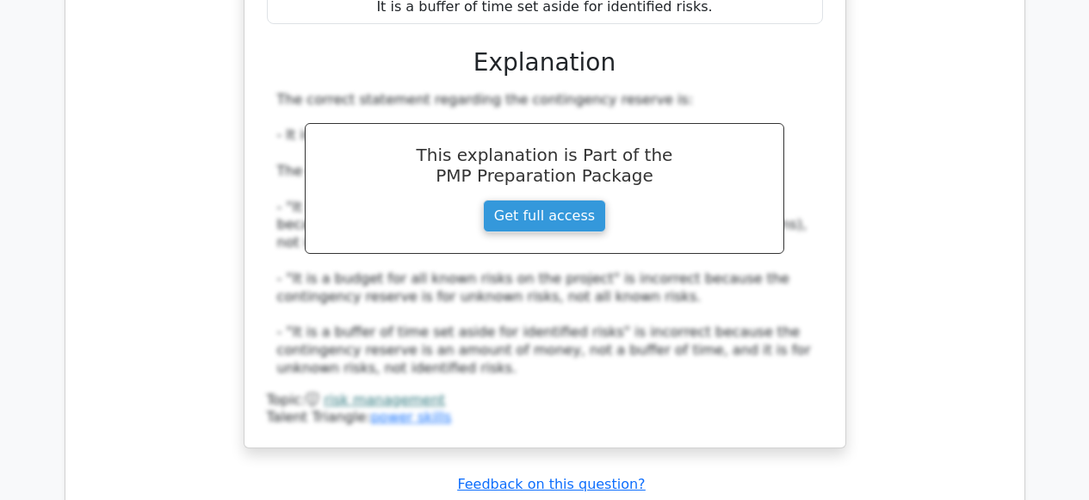
scroll to position [4546, 0]
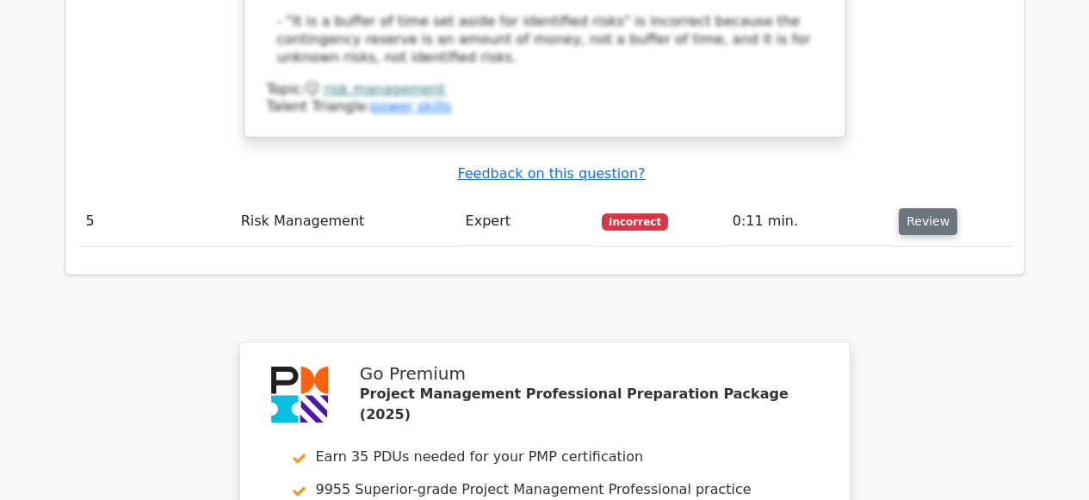
click at [924, 208] on button "Review" at bounding box center [928, 221] width 59 height 27
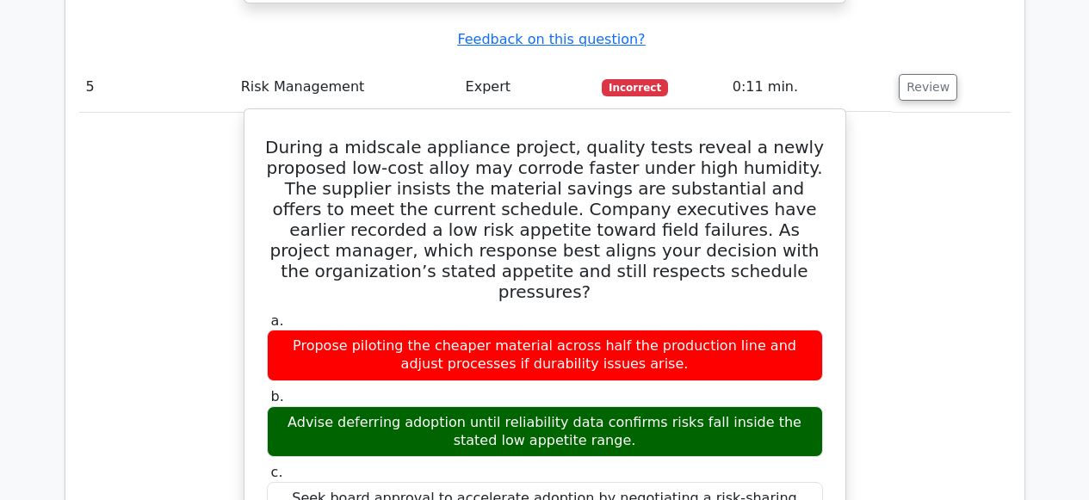
scroll to position [4681, 0]
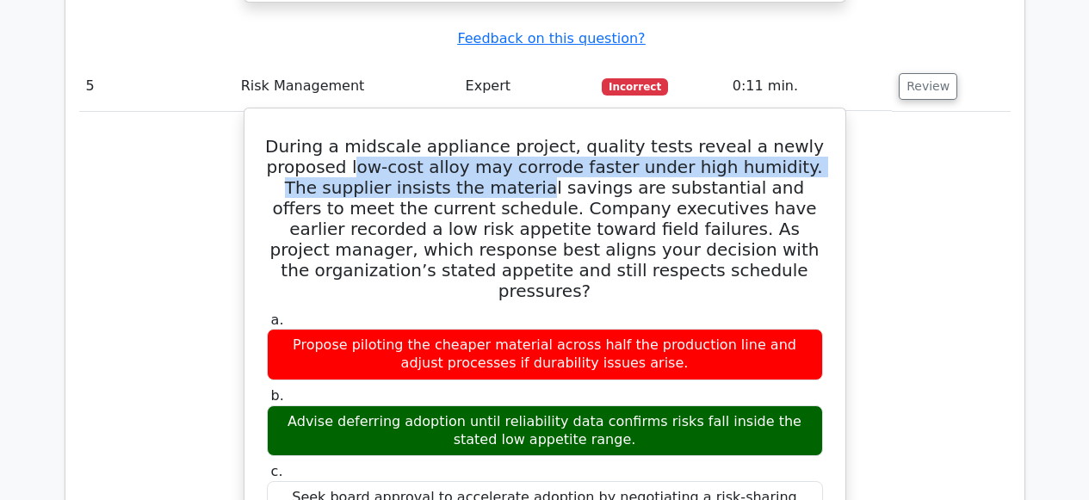
drag, startPoint x: 362, startPoint y: 63, endPoint x: 483, endPoint y: 74, distance: 121.0
click at [483, 136] on h5 "During a midscale appliance project, quality tests reveal a newly proposed low-…" at bounding box center [544, 218] width 559 height 165
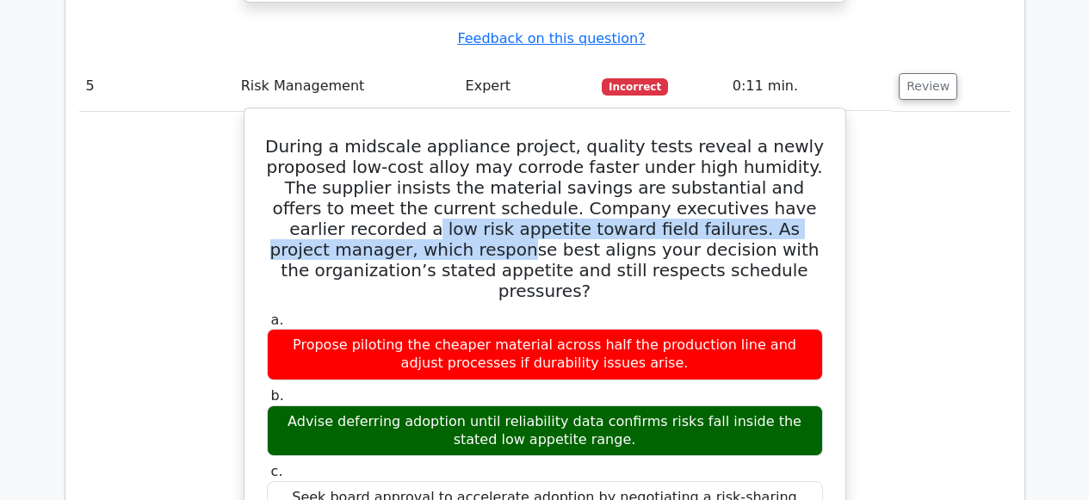
drag, startPoint x: 783, startPoint y: 103, endPoint x: 687, endPoint y: 136, distance: 101.8
click at [796, 136] on h5 "During a midscale appliance project, quality tests reveal a newly proposed low-…" at bounding box center [544, 218] width 559 height 165
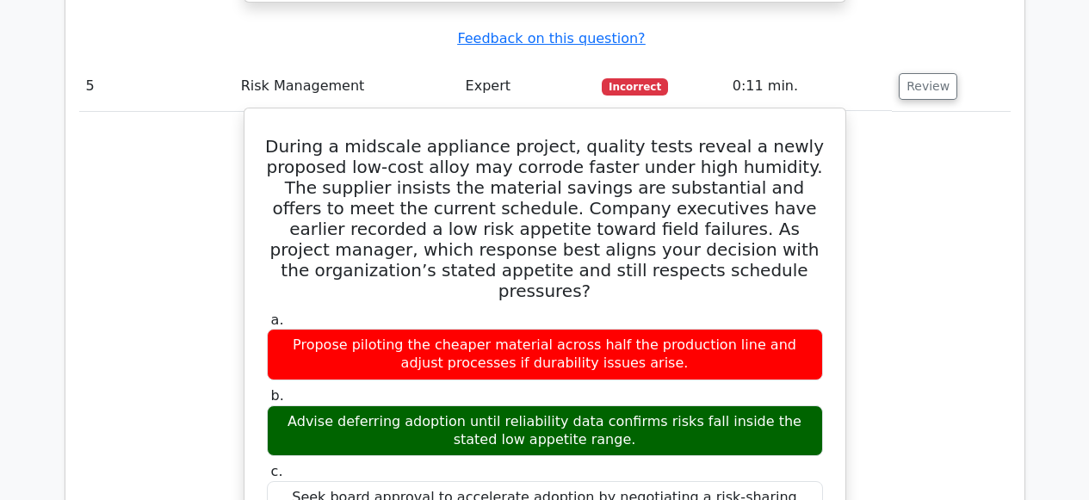
click at [735, 136] on h5 "During a midscale appliance project, quality tests reveal a newly proposed low-…" at bounding box center [544, 218] width 559 height 165
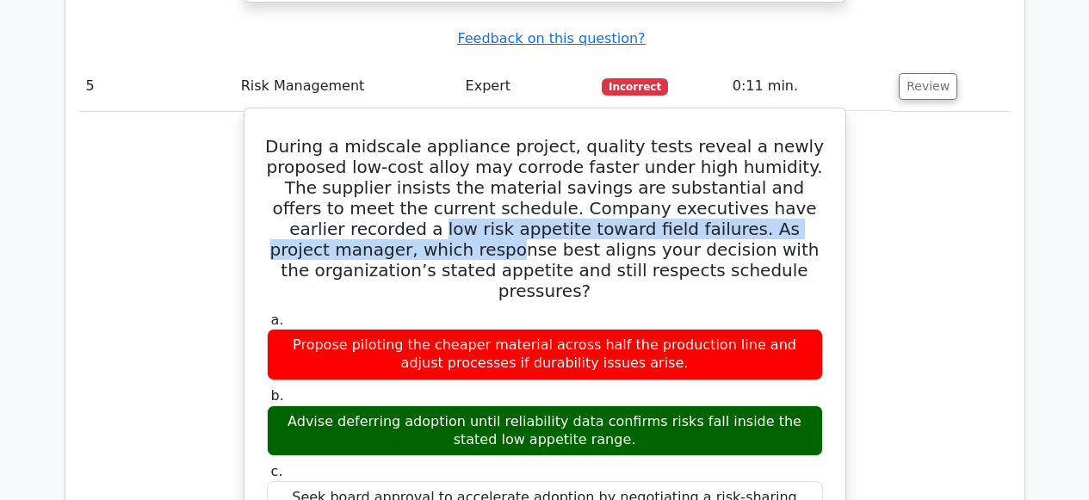
drag, startPoint x: 787, startPoint y: 106, endPoint x: 786, endPoint y: 120, distance: 13.8
click at [786, 136] on h5 "During a midscale appliance project, quality tests reveal a newly proposed low-…" at bounding box center [544, 218] width 559 height 165
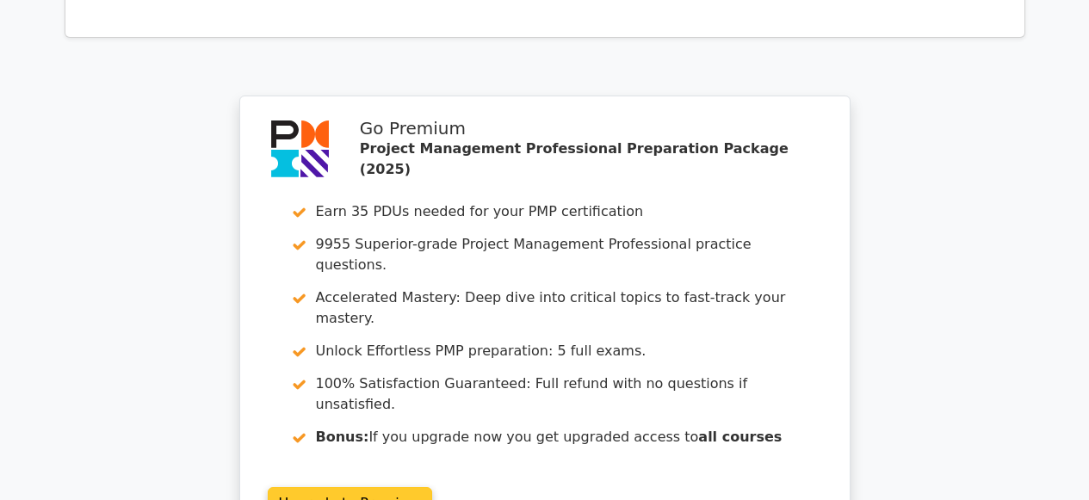
scroll to position [5952, 0]
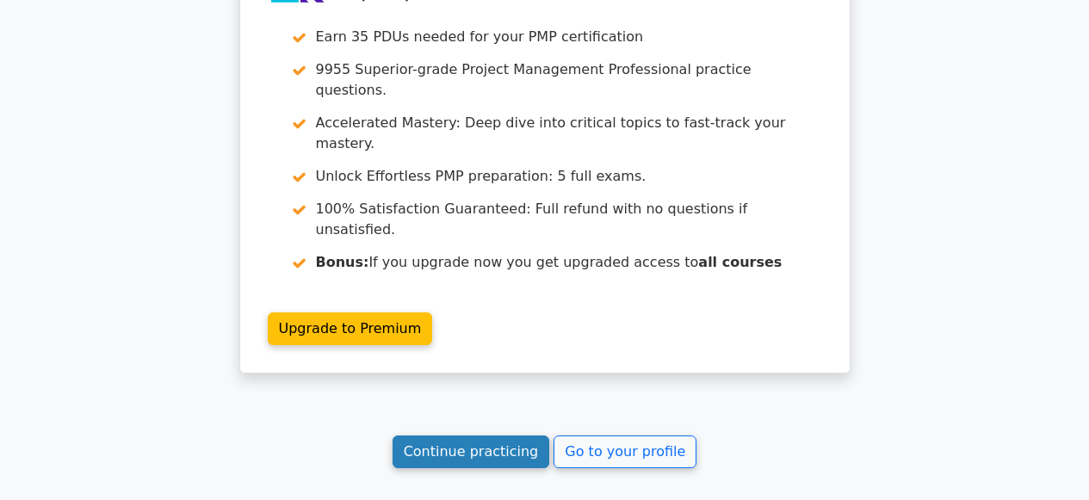
click at [510, 436] on link "Continue practicing" at bounding box center [471, 452] width 158 height 33
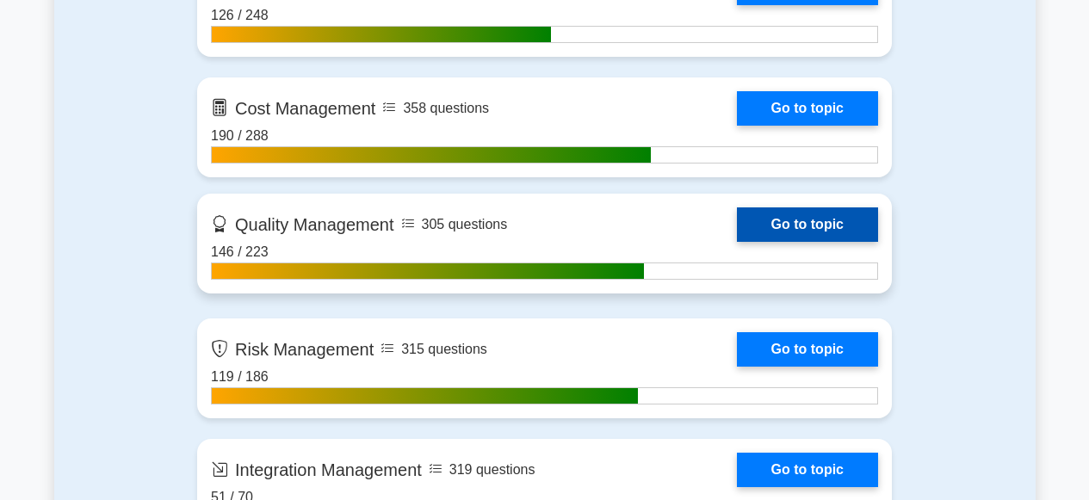
scroll to position [1594, 0]
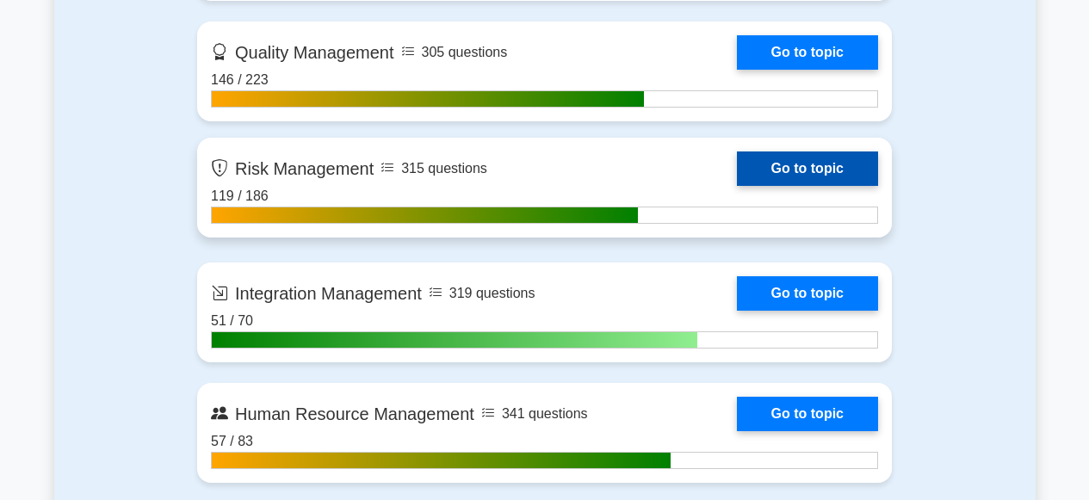
click at [753, 170] on link "Go to topic" at bounding box center [807, 168] width 141 height 34
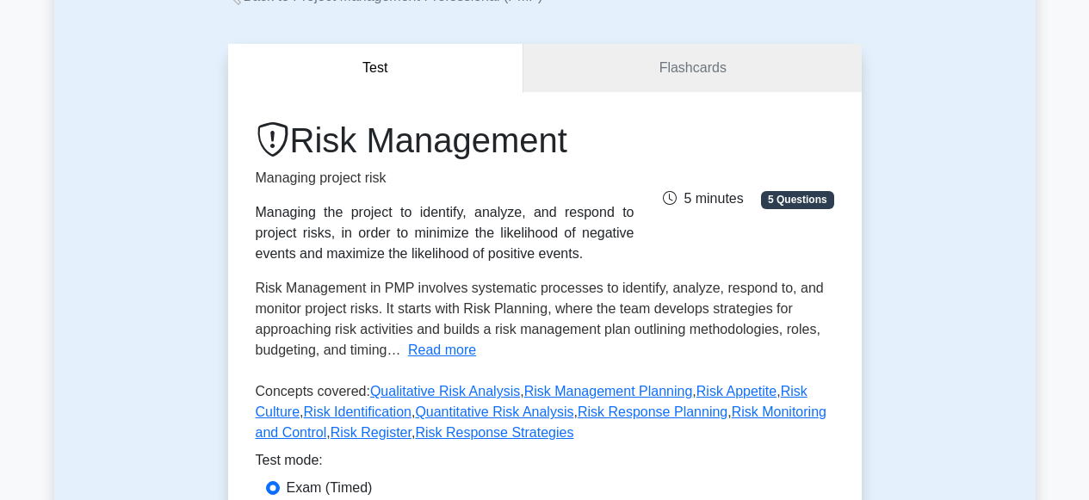
scroll to position [352, 0]
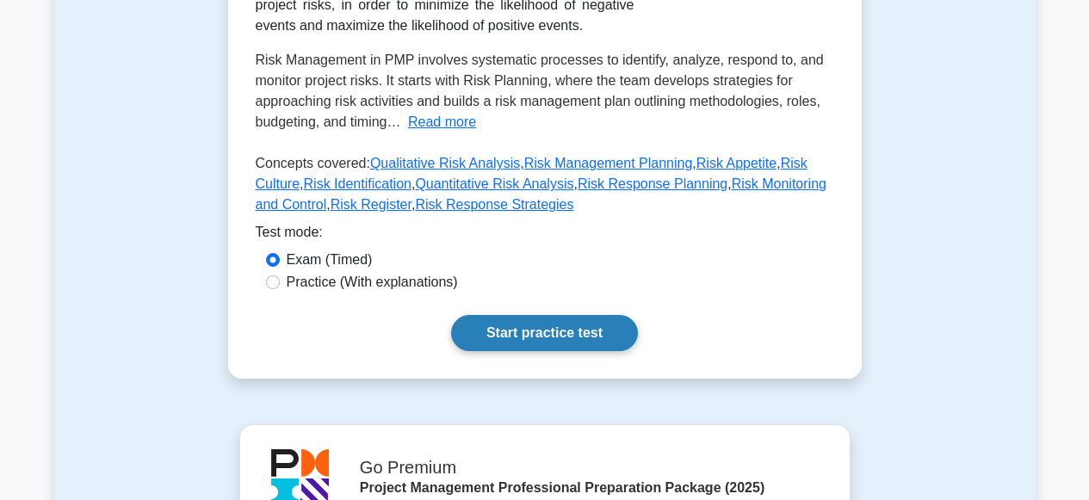
click at [528, 332] on link "Start practice test" at bounding box center [544, 333] width 187 height 36
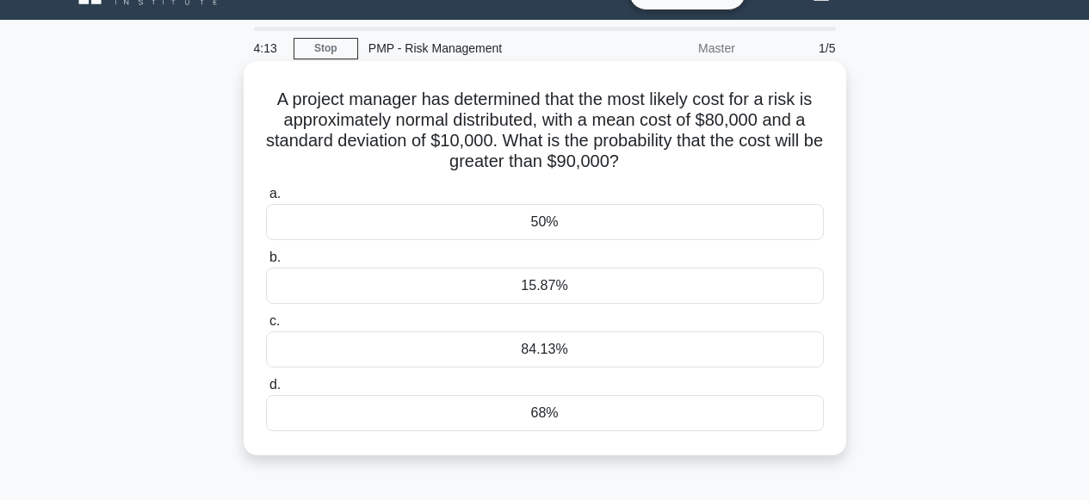
scroll to position [39, 0]
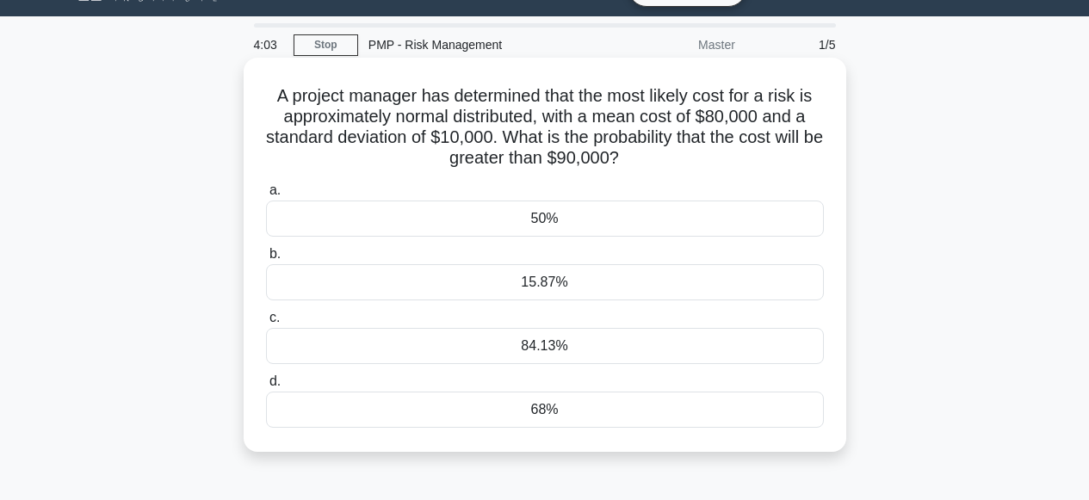
click at [499, 220] on div "50%" at bounding box center [545, 219] width 558 height 36
click at [266, 196] on input "a. 50%" at bounding box center [266, 190] width 0 height 11
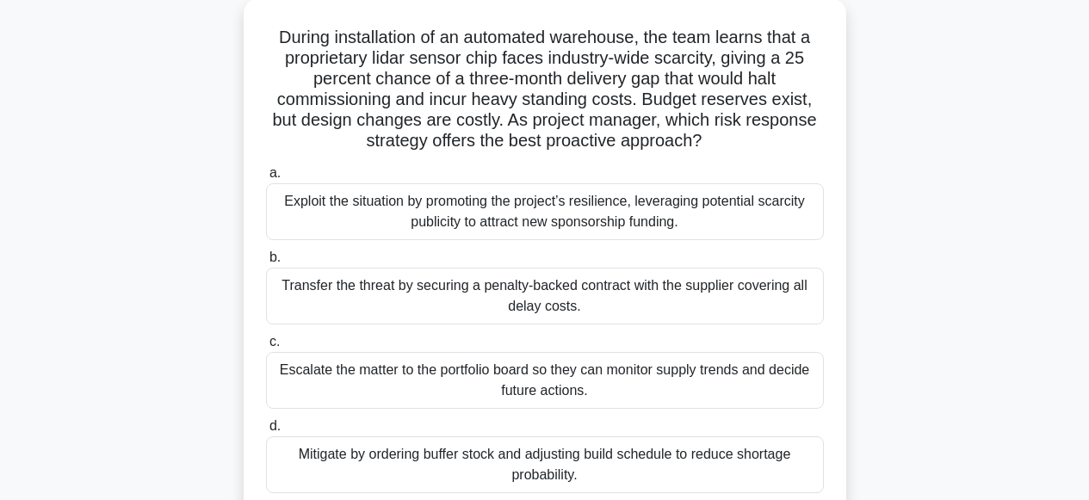
scroll to position [96, 0]
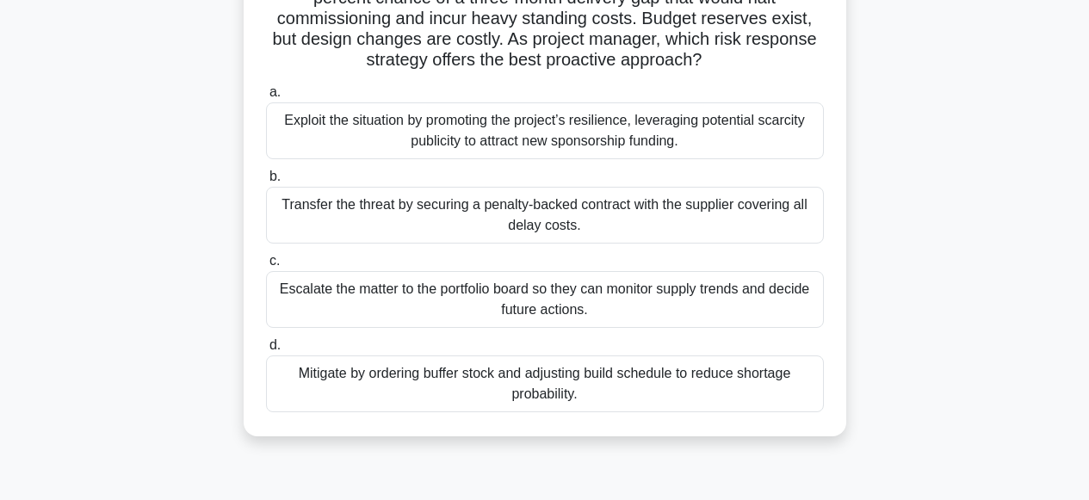
click at [562, 386] on div "Mitigate by ordering buffer stock and adjusting build schedule to reduce shorta…" at bounding box center [545, 383] width 558 height 57
click at [266, 351] on input "d. Mitigate by ordering buffer stock and adjusting build schedule to reduce sho…" at bounding box center [266, 345] width 0 height 11
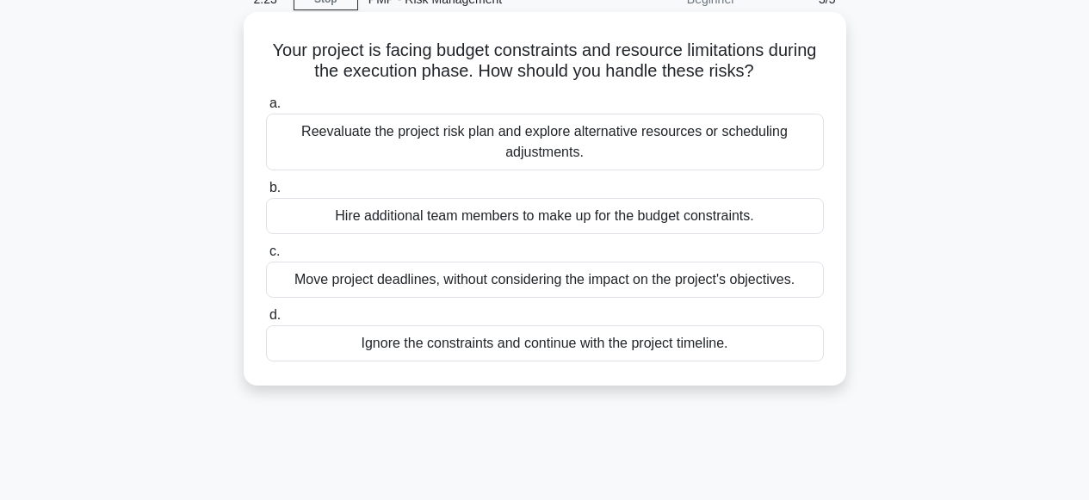
scroll to position [103, 0]
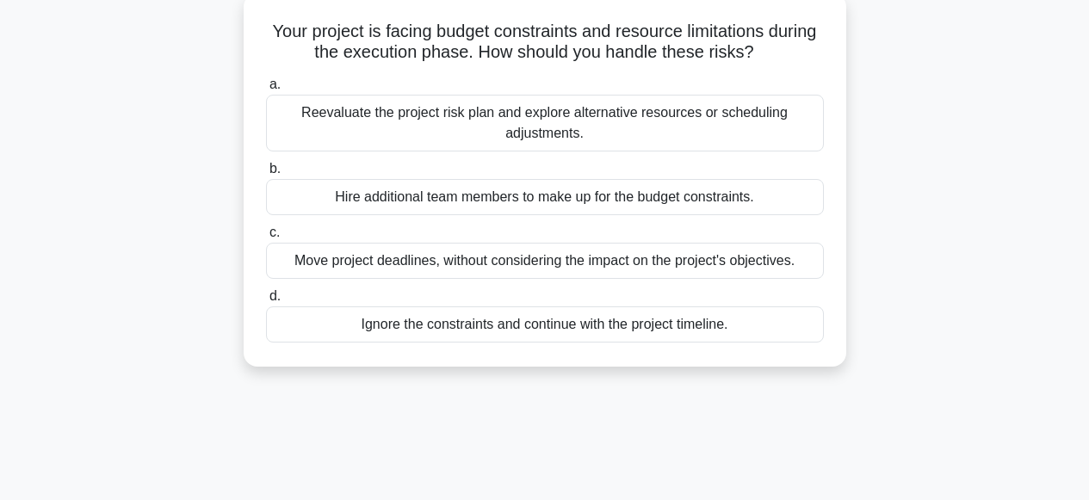
click at [454, 113] on div "Reevaluate the project risk plan and explore alternative resources or schedulin…" at bounding box center [545, 123] width 558 height 57
click at [266, 90] on input "a. Reevaluate the project risk plan and explore alternative resources or schedu…" at bounding box center [266, 84] width 0 height 11
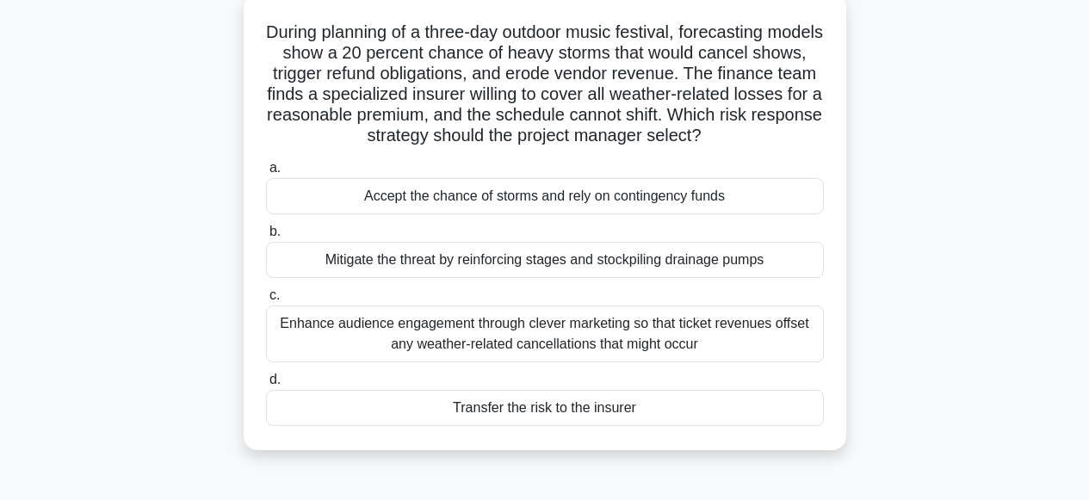
scroll to position [120, 0]
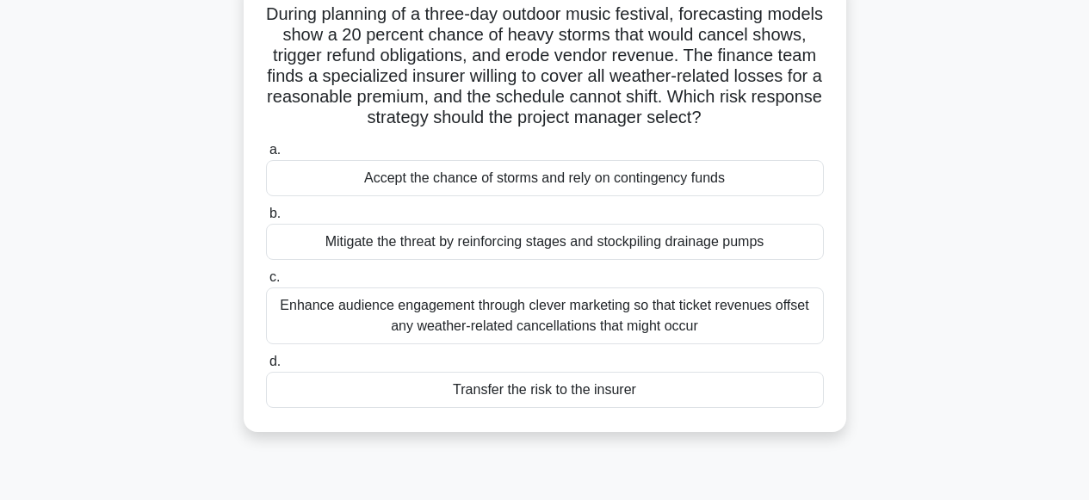
click at [532, 388] on div "Transfer the risk to the insurer" at bounding box center [545, 390] width 558 height 36
click at [266, 368] on input "d. Transfer the risk to the insurer" at bounding box center [266, 361] width 0 height 11
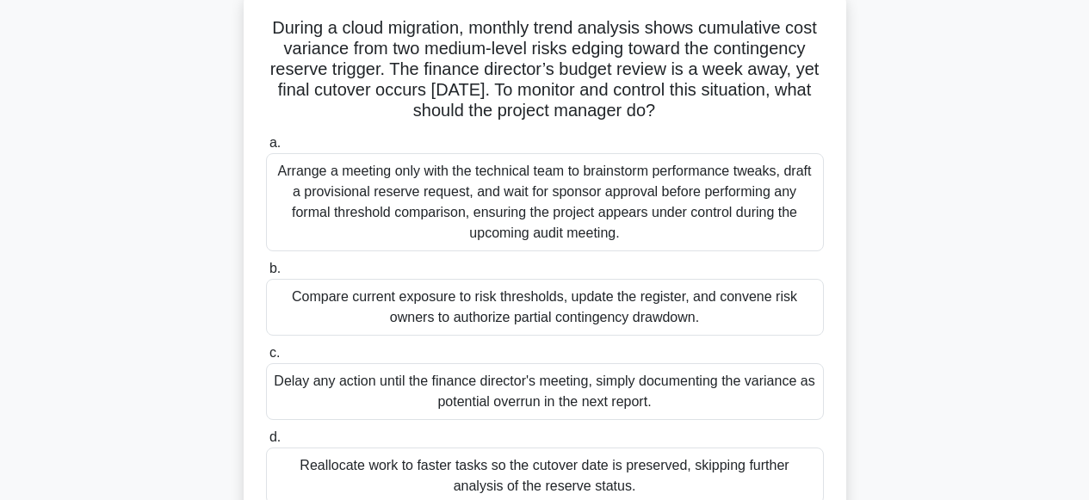
scroll to position [138, 0]
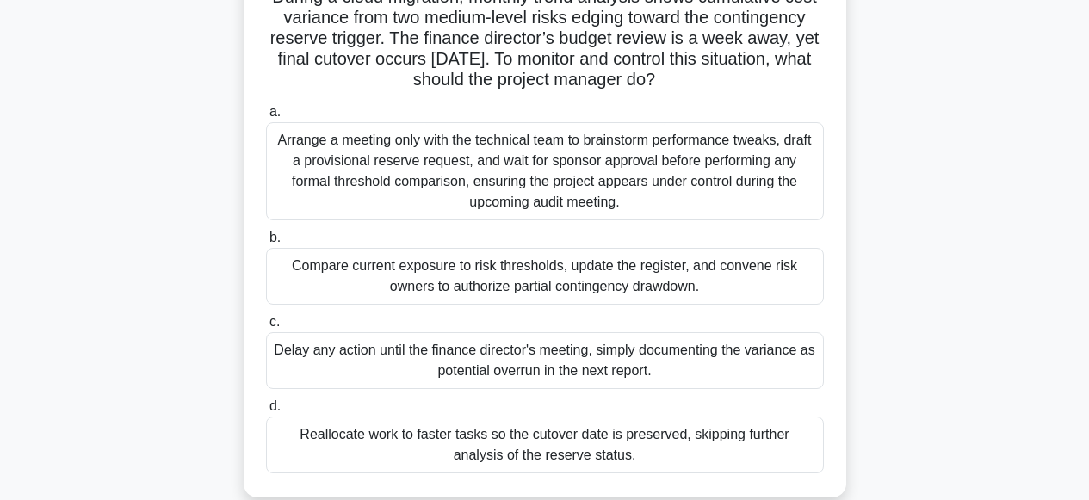
click at [509, 183] on div "Arrange a meeting only with the technical team to brainstorm performance tweaks…" at bounding box center [545, 171] width 558 height 98
click at [266, 118] on input "a. Arrange a meeting only with the technical team to brainstorm performance twe…" at bounding box center [266, 112] width 0 height 11
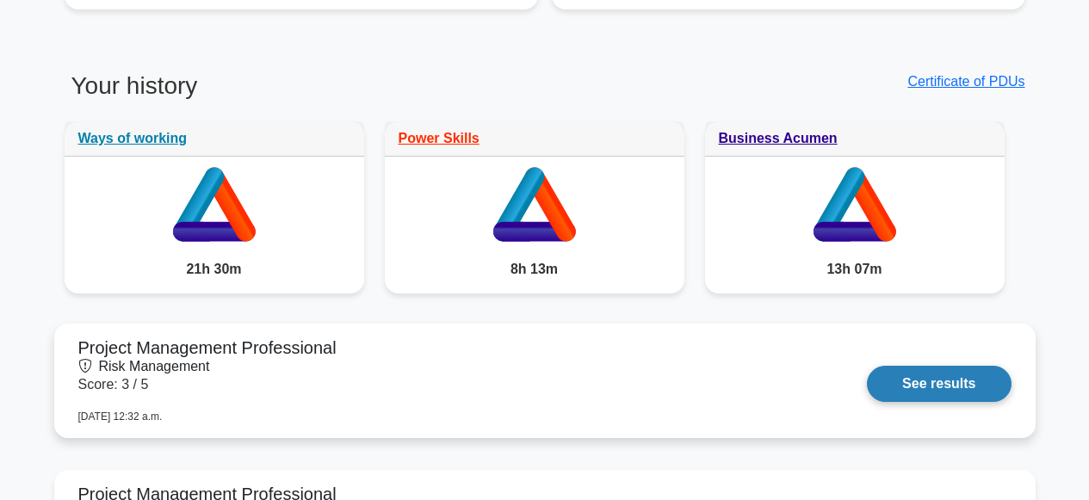
scroll to position [1258, 0]
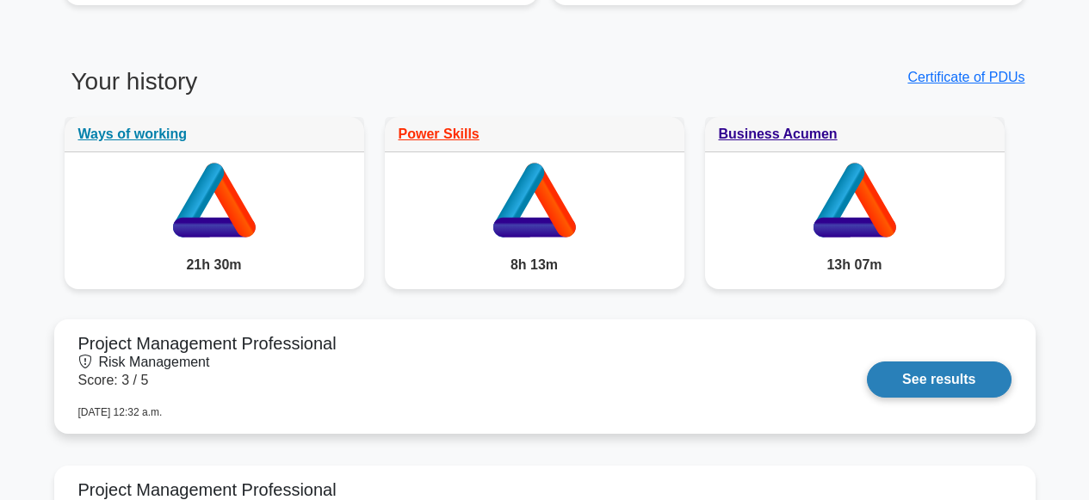
click at [948, 375] on link "See results" at bounding box center [939, 379] width 144 height 36
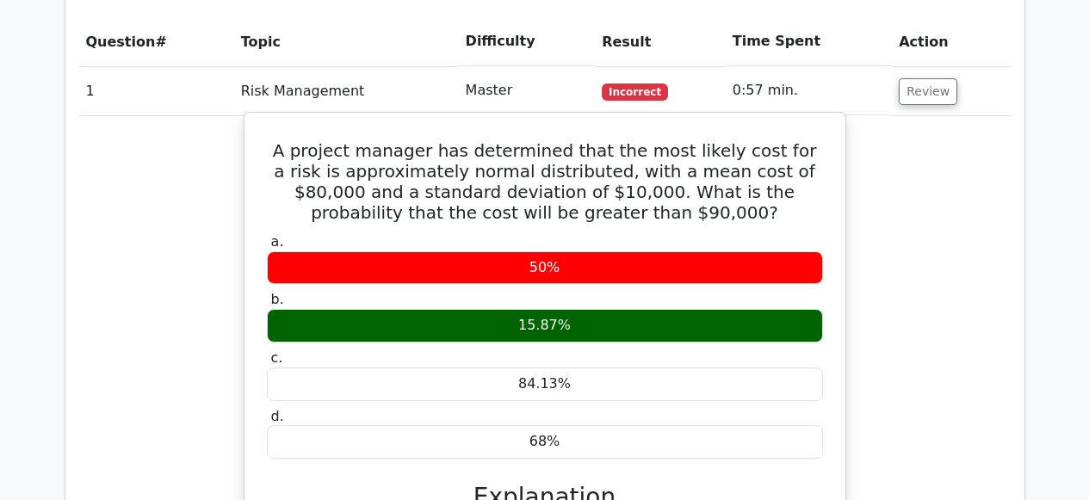
scroll to position [799, 0]
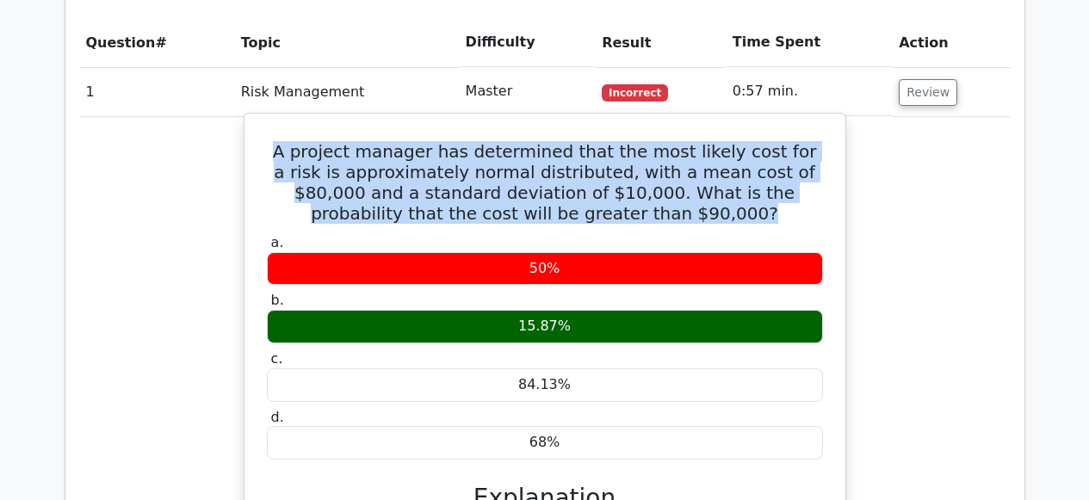
drag, startPoint x: 274, startPoint y: 147, endPoint x: 670, endPoint y: 219, distance: 403.3
click at [670, 219] on h5 "A project manager has determined that the most likely cost for a risk is approx…" at bounding box center [544, 182] width 559 height 83
copy h5 "A project manager has determined that the most likely cost for a risk is approx…"
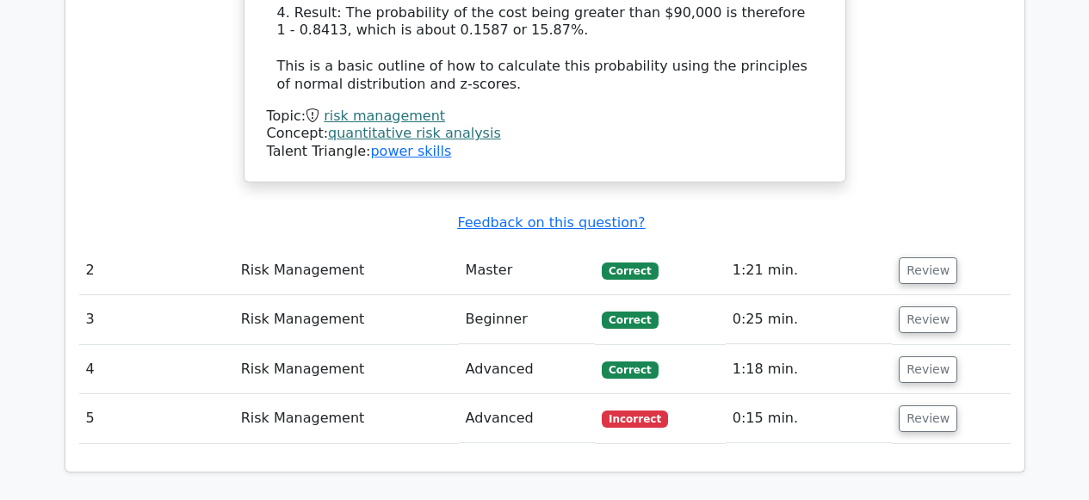
scroll to position [1812, 0]
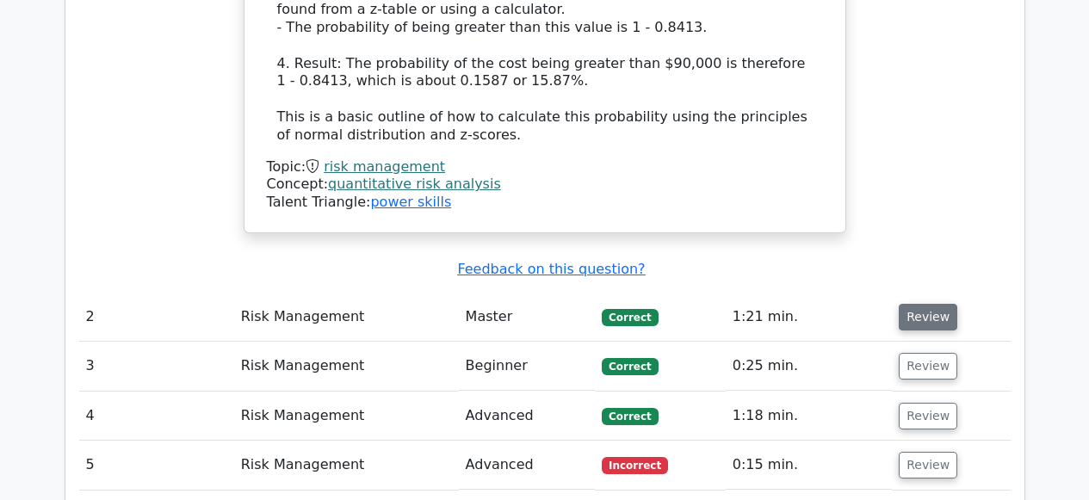
click at [915, 304] on button "Review" at bounding box center [928, 317] width 59 height 27
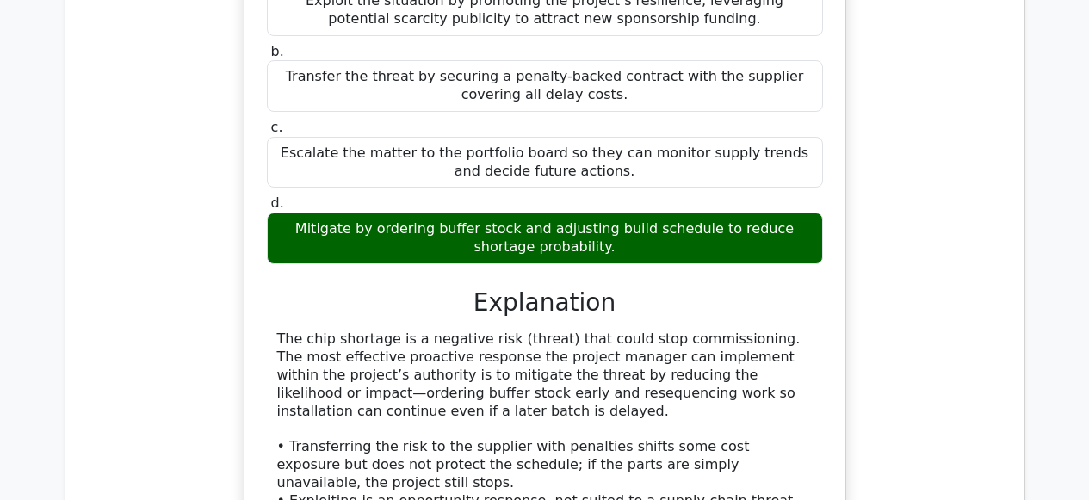
scroll to position [2707, 0]
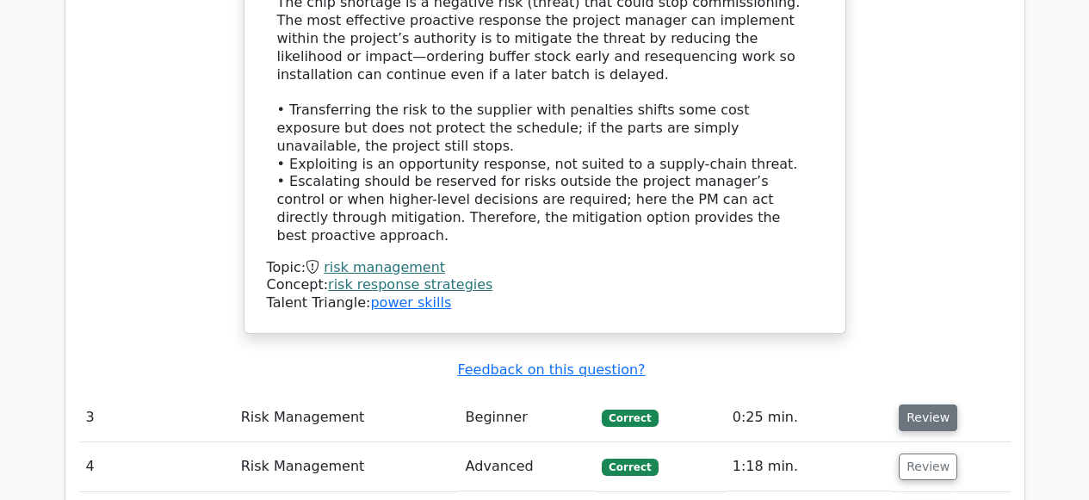
click at [911, 405] on button "Review" at bounding box center [928, 418] width 59 height 27
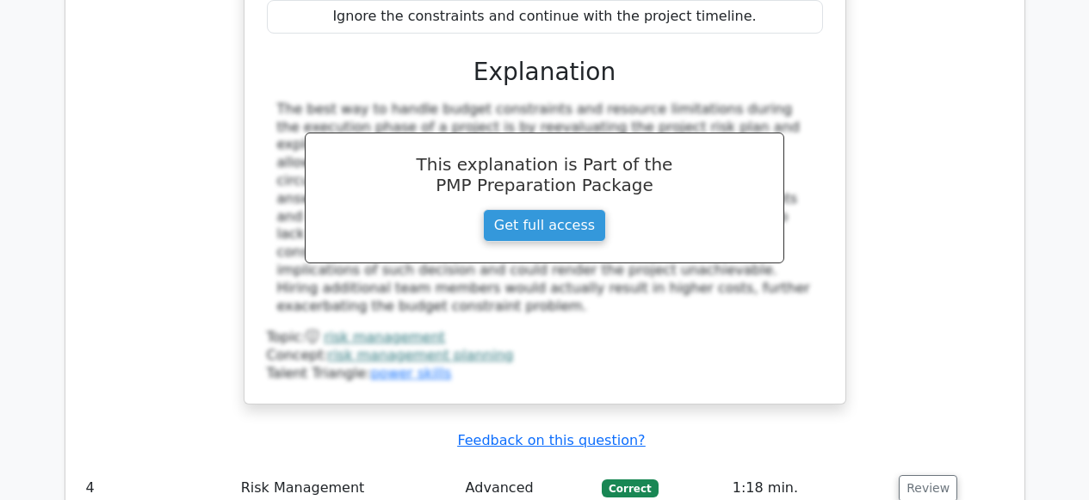
scroll to position [3524, 0]
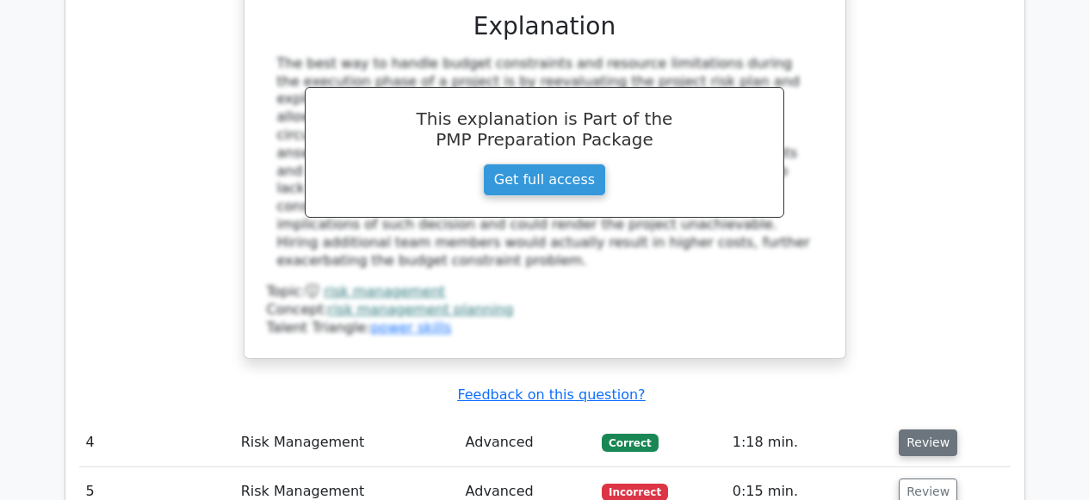
click at [911, 429] on button "Review" at bounding box center [928, 442] width 59 height 27
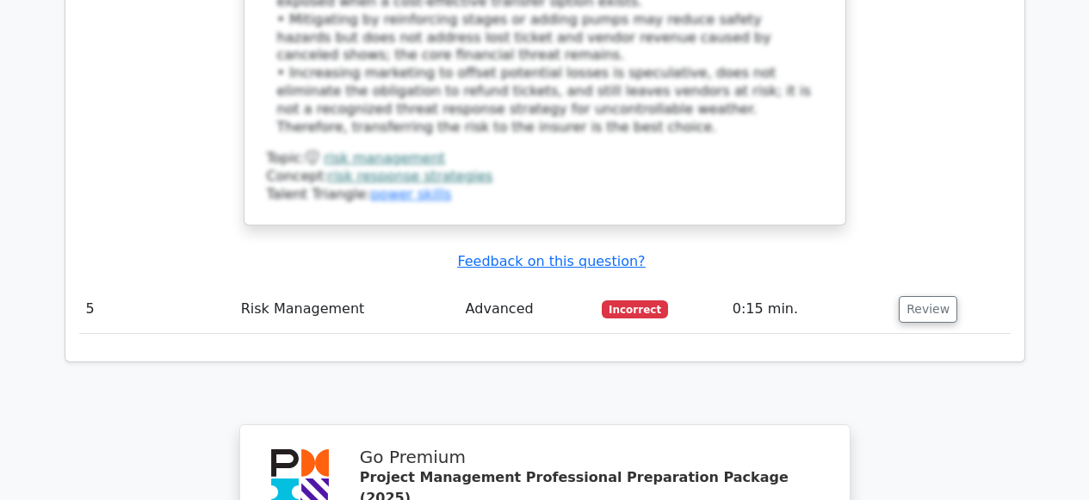
scroll to position [4666, 0]
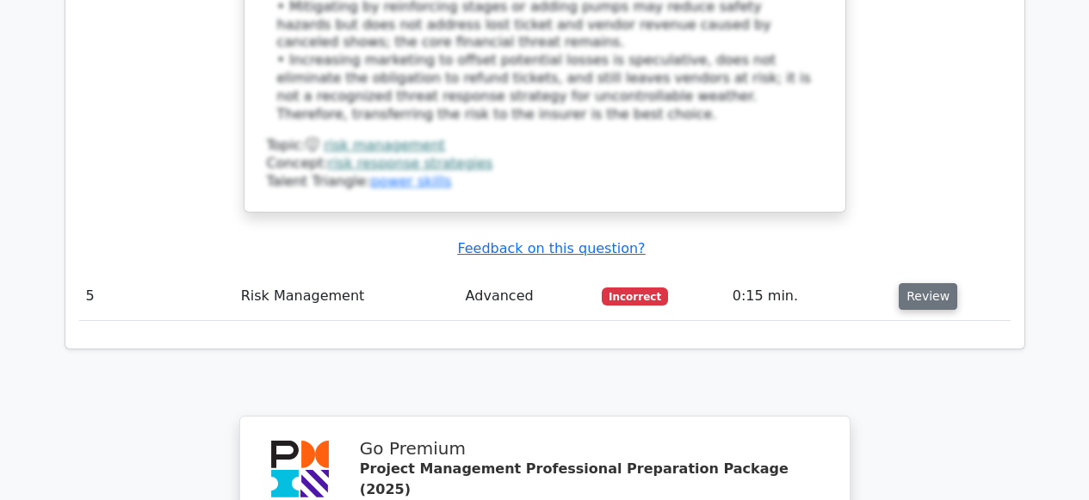
click at [927, 283] on button "Review" at bounding box center [928, 296] width 59 height 27
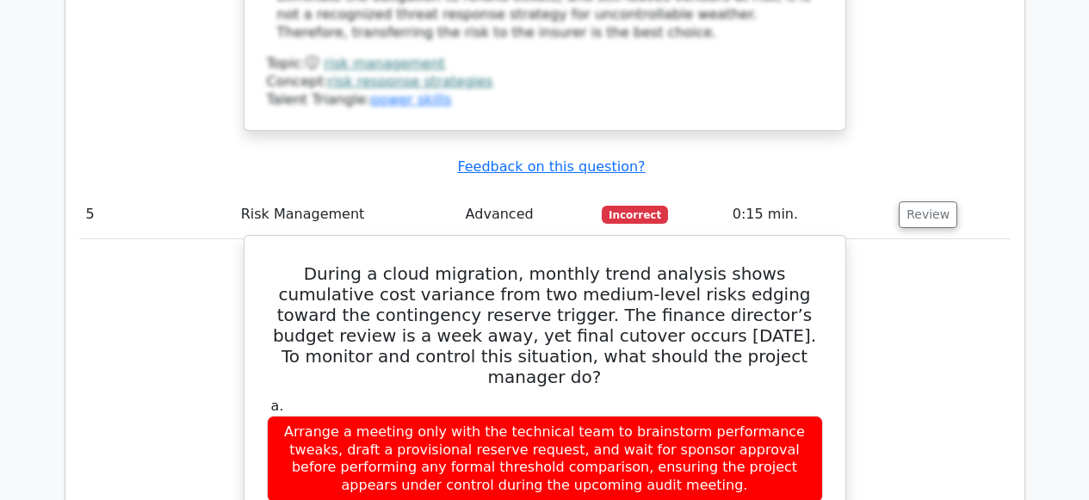
scroll to position [4744, 0]
